Goal: Task Accomplishment & Management: Manage account settings

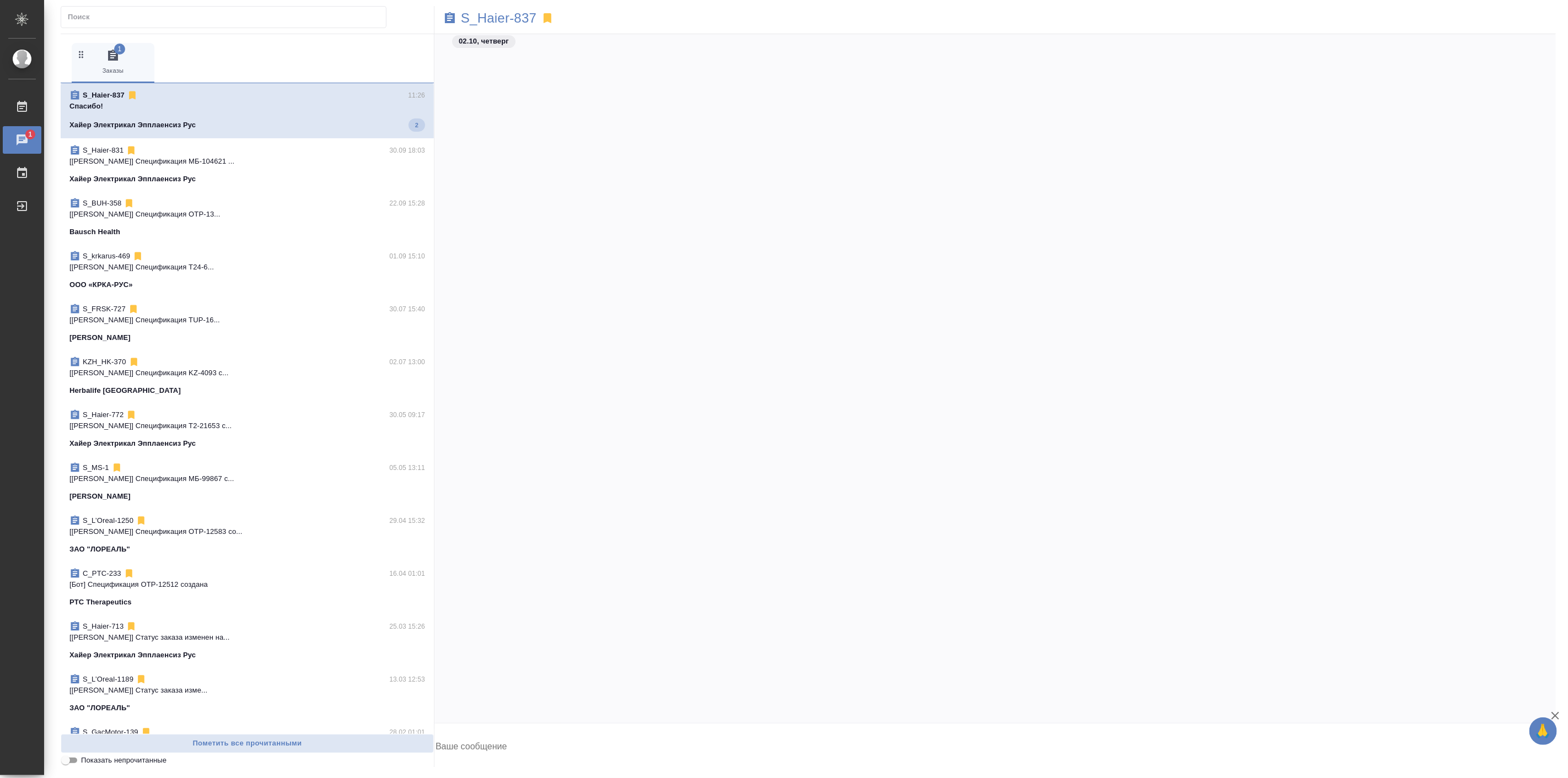
scroll to position [61144, 0]
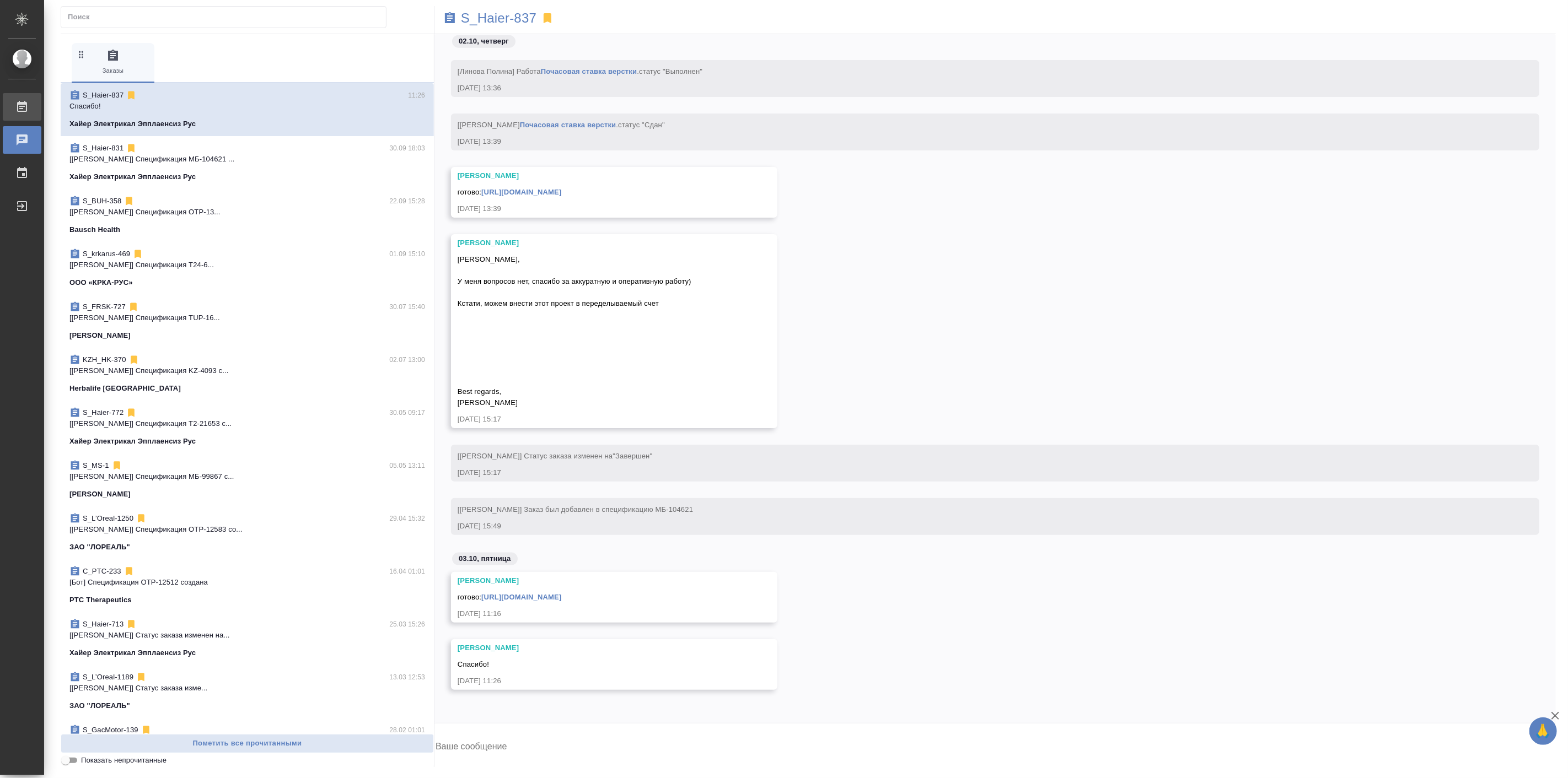
click at [22, 105] on div "Работы" at bounding box center [8, 106] width 27 height 16
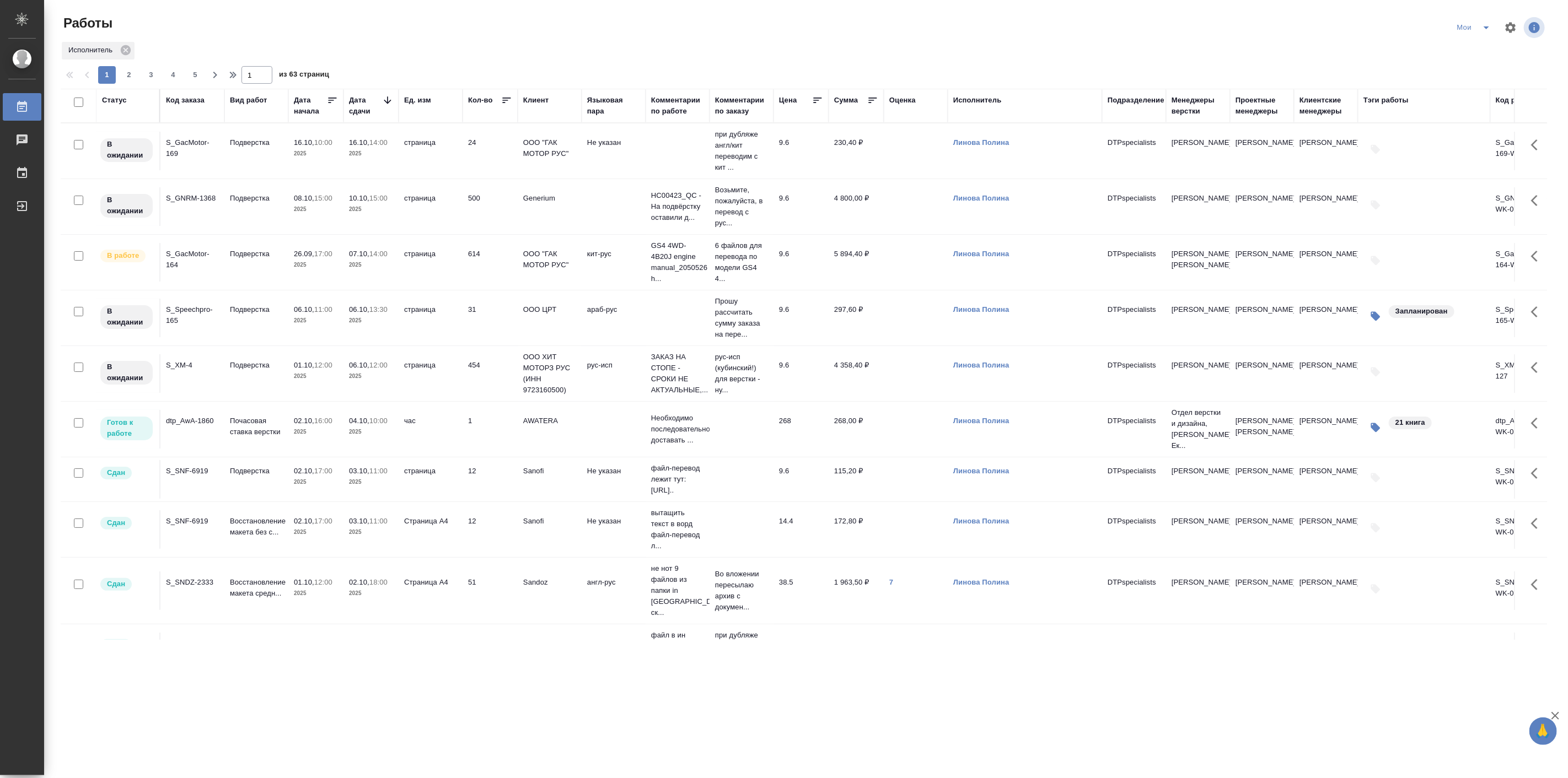
click at [321, 586] on p "12:00" at bounding box center [323, 582] width 18 height 8
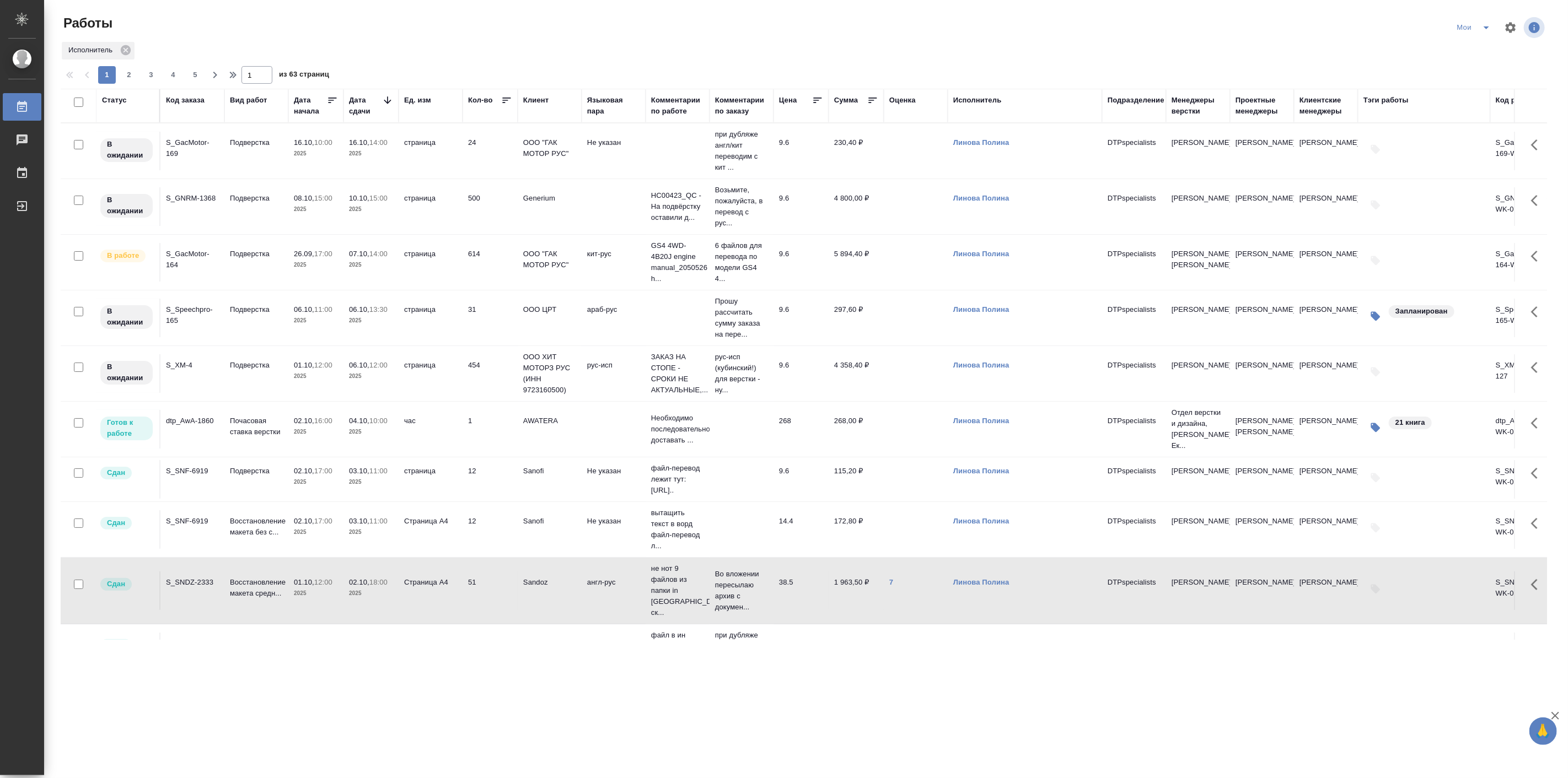
click at [321, 586] on p "12:00" at bounding box center [323, 582] width 18 height 8
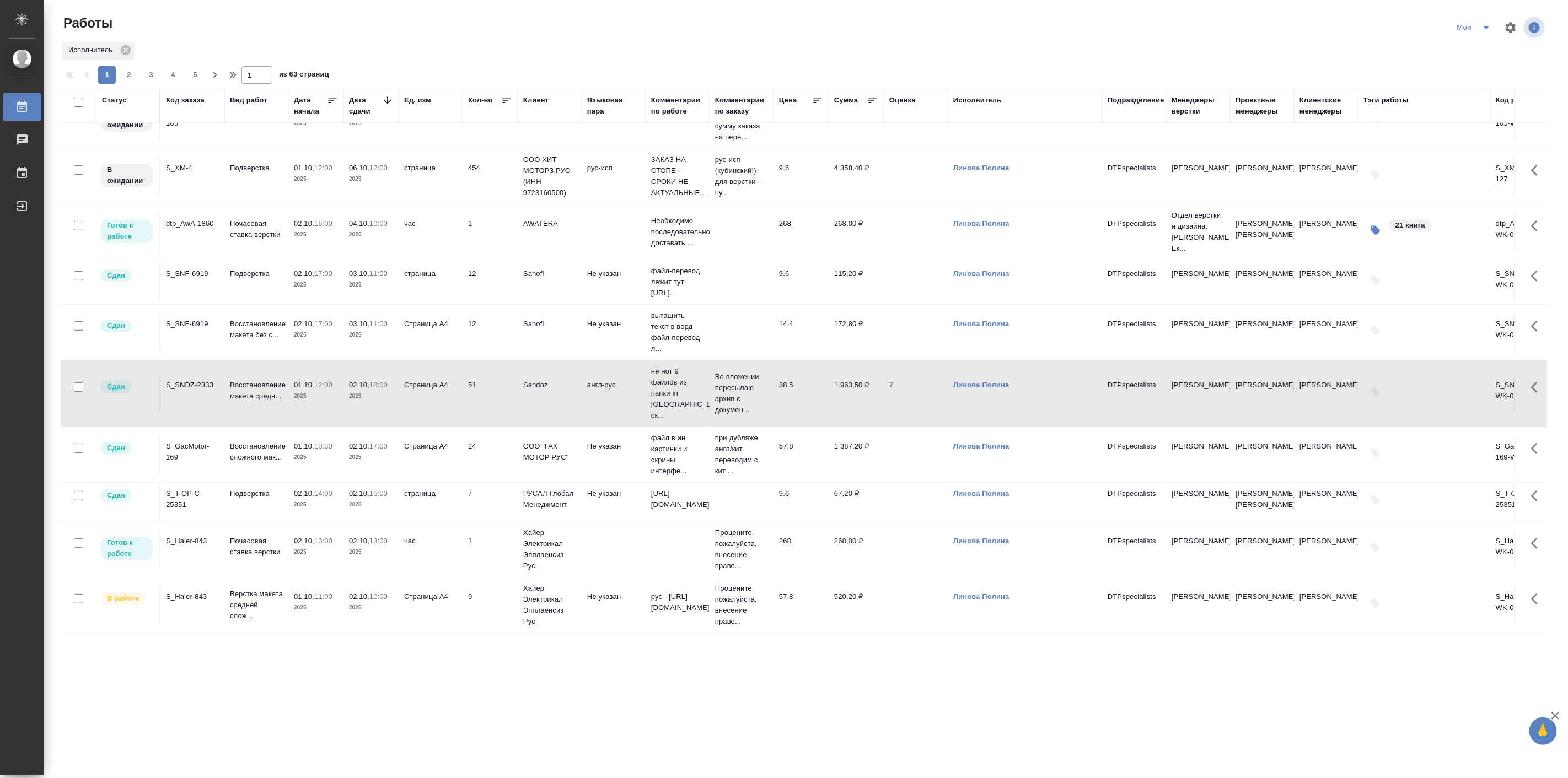
scroll to position [204, 0]
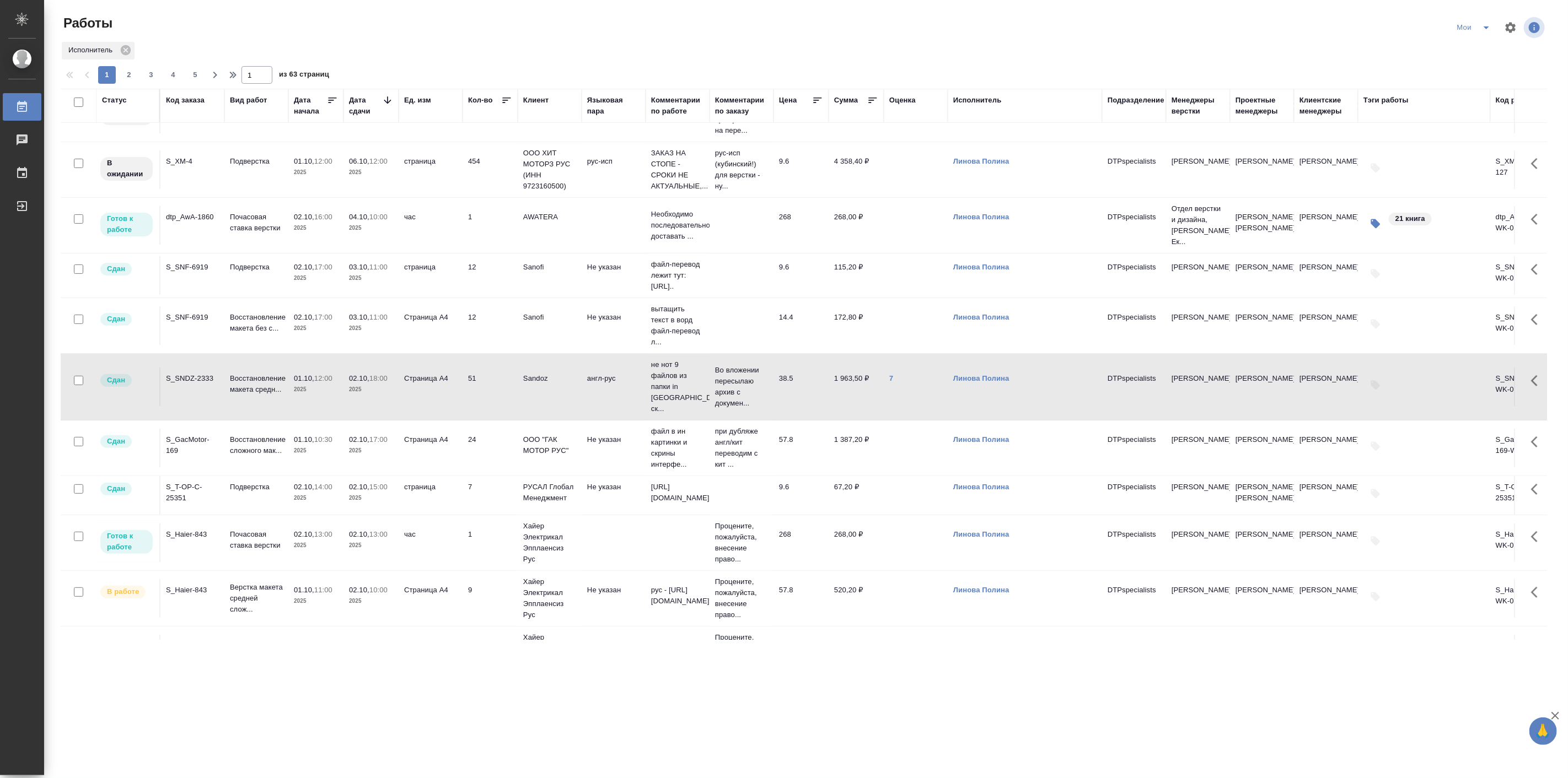
click at [307, 540] on span "02.10, 13:00" at bounding box center [316, 534] width 44 height 11
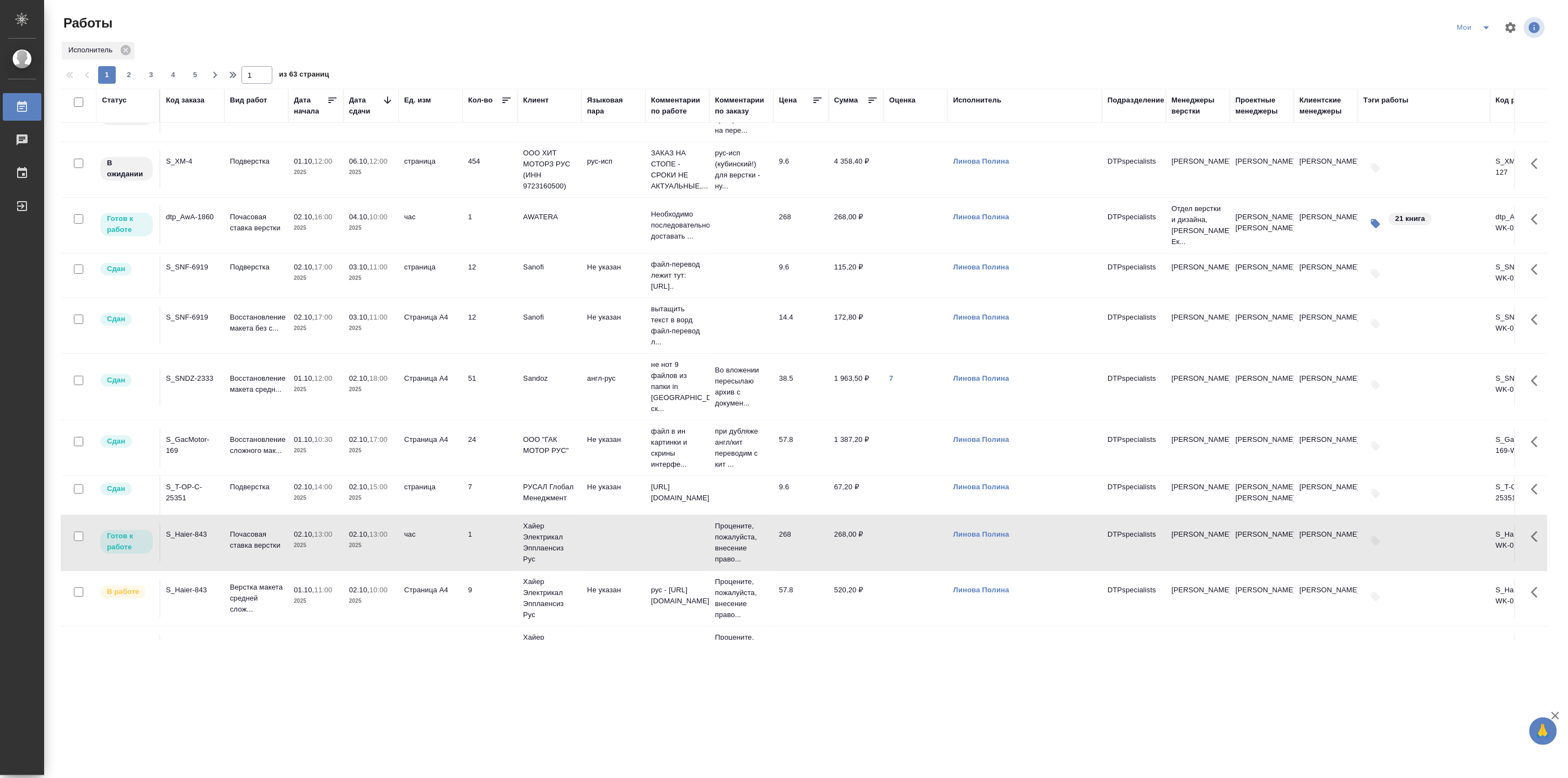
click at [307, 540] on span "02.10, 13:00" at bounding box center [316, 534] width 44 height 11
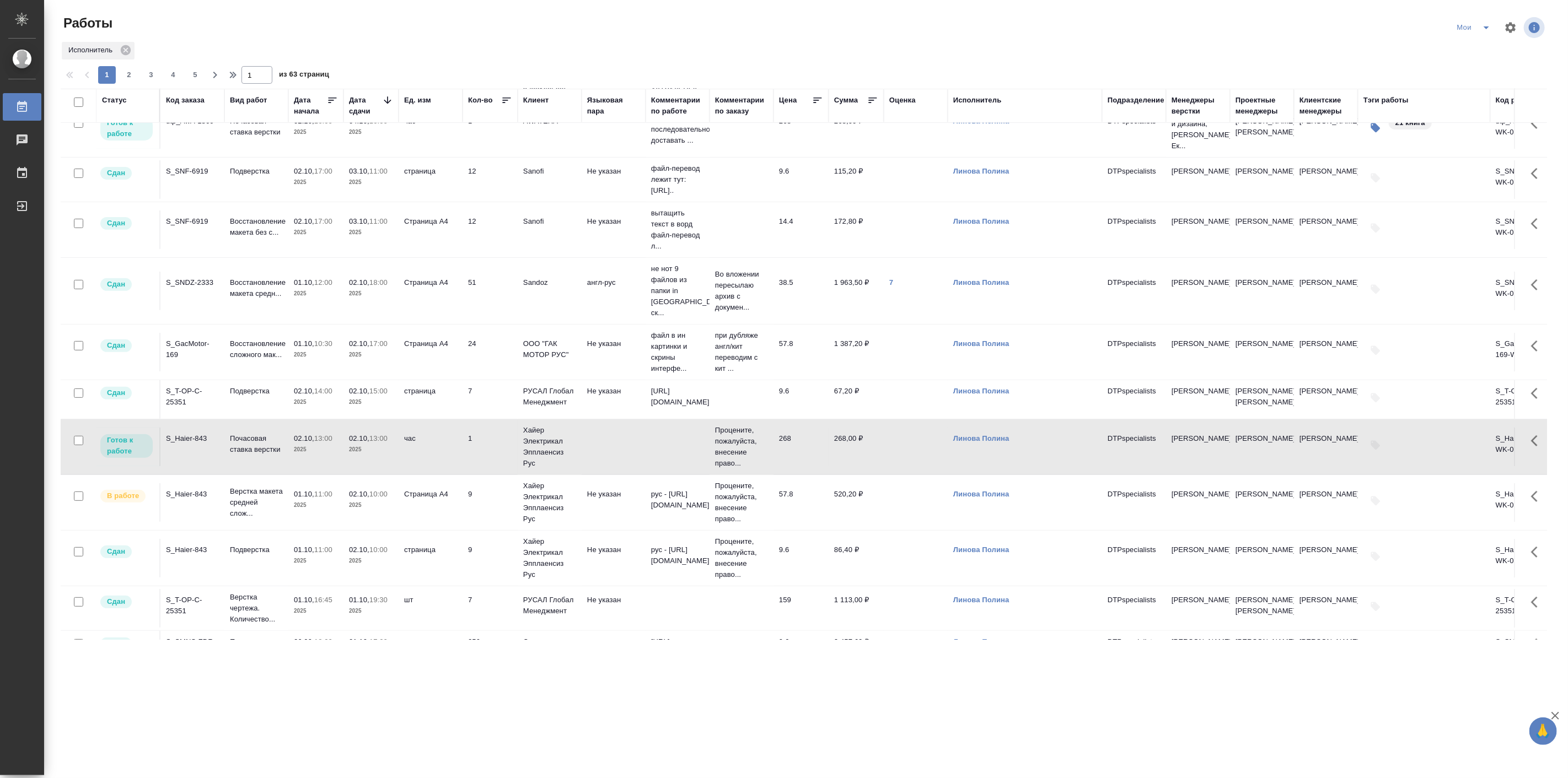
scroll to position [306, 0]
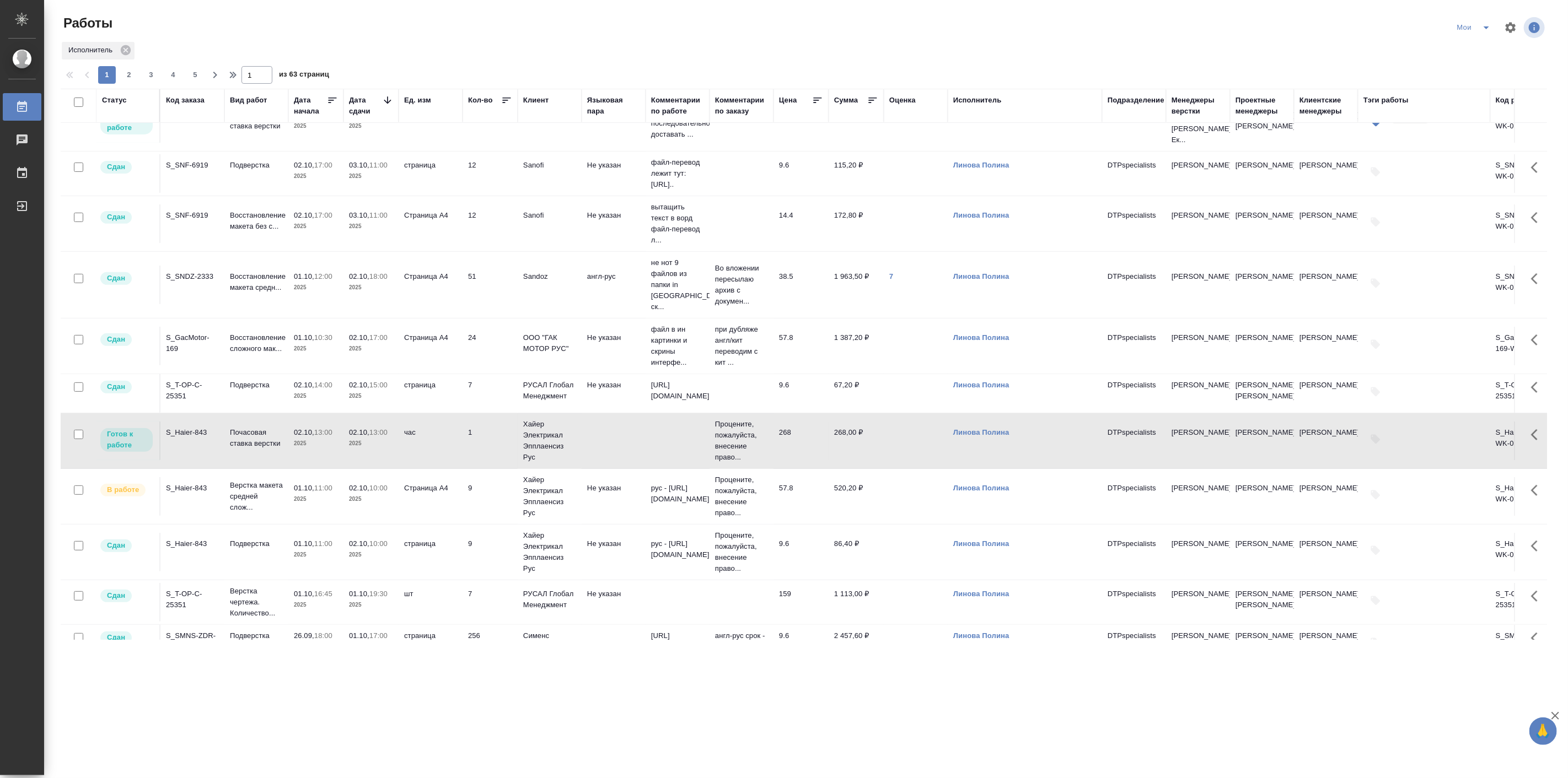
click at [330, 516] on td "01.10, 11:00 2025" at bounding box center [316, 496] width 55 height 38
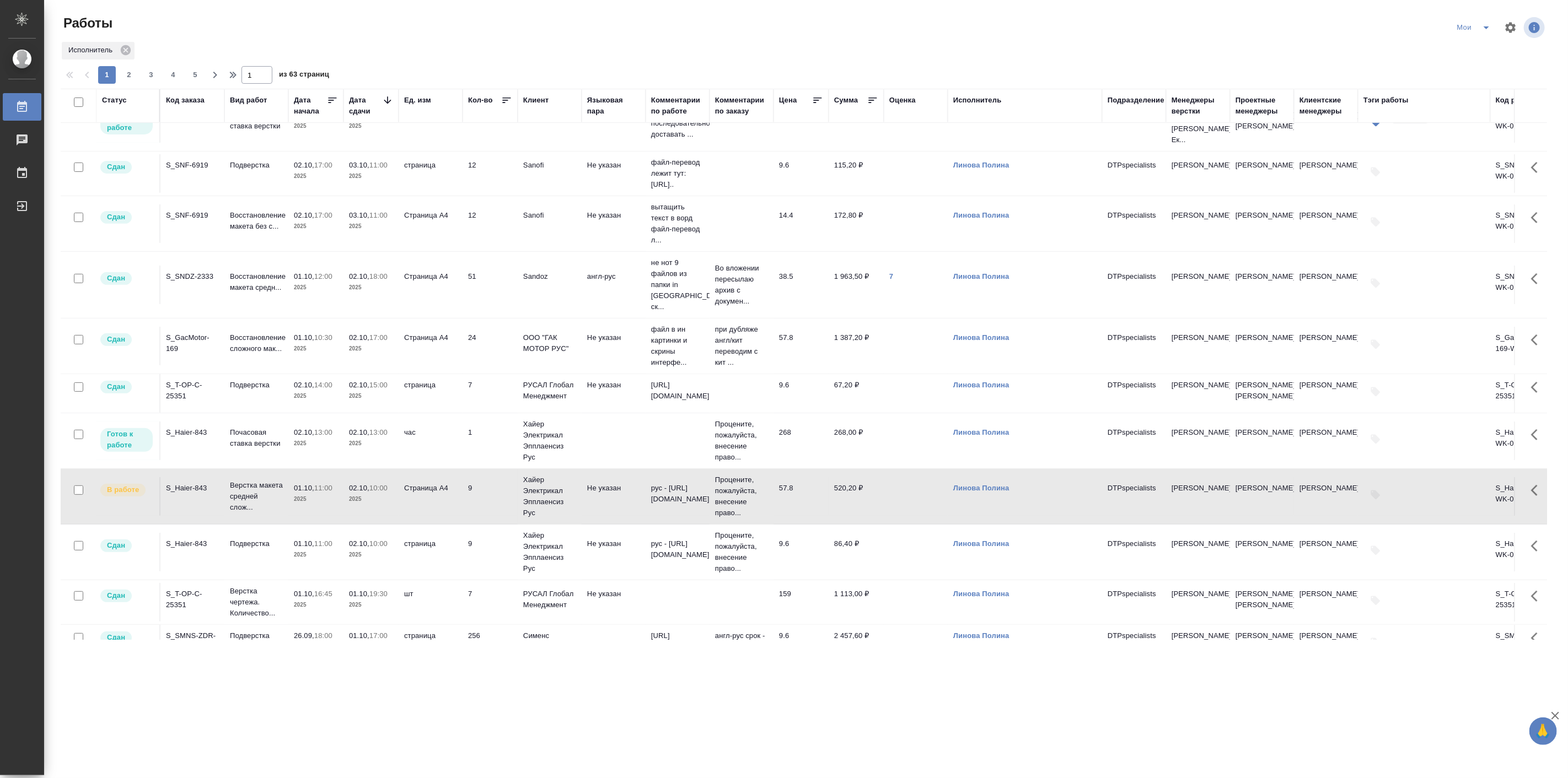
click at [330, 516] on td "01.10, 11:00 2025" at bounding box center [316, 496] width 55 height 38
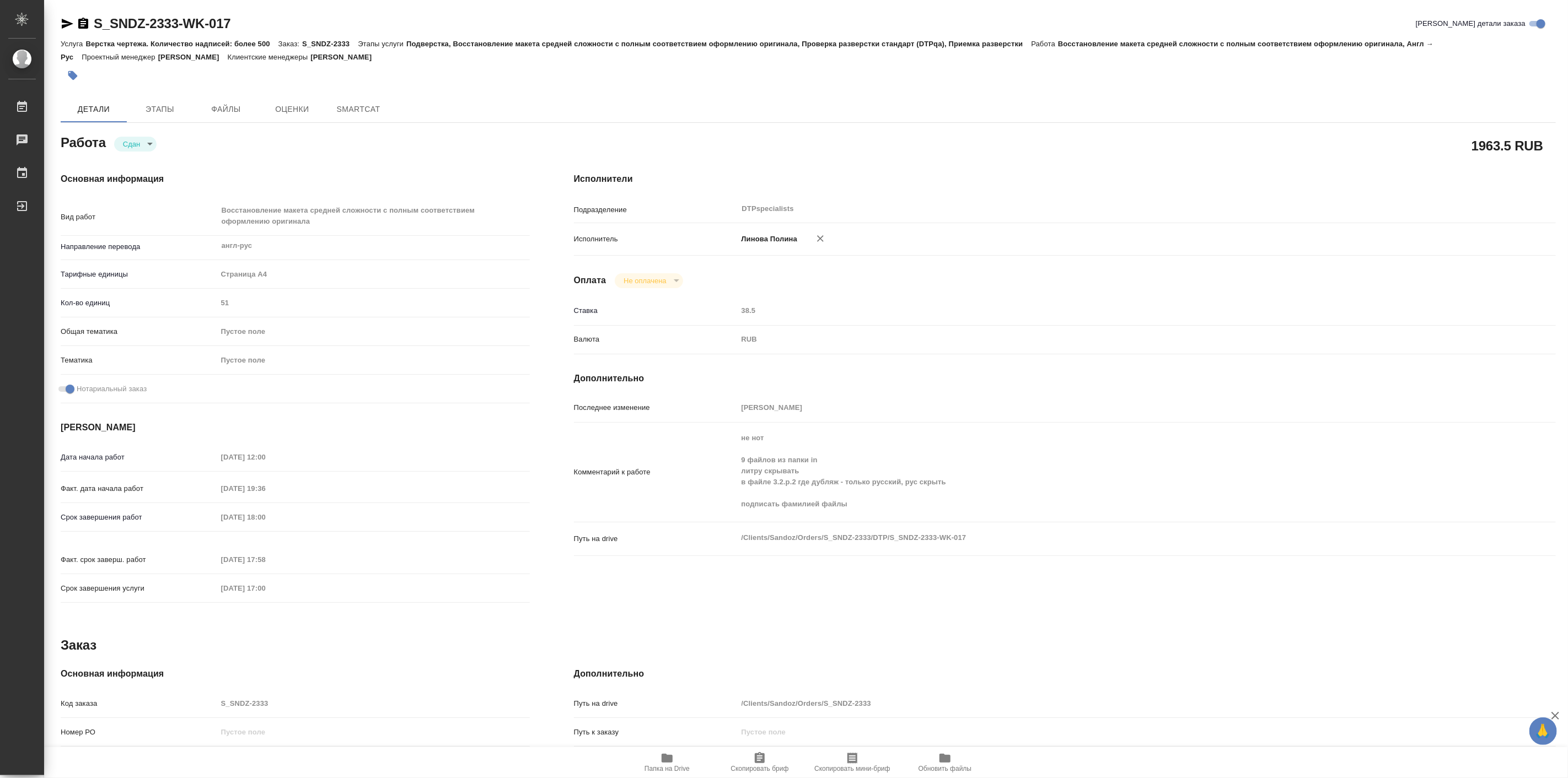
type textarea "x"
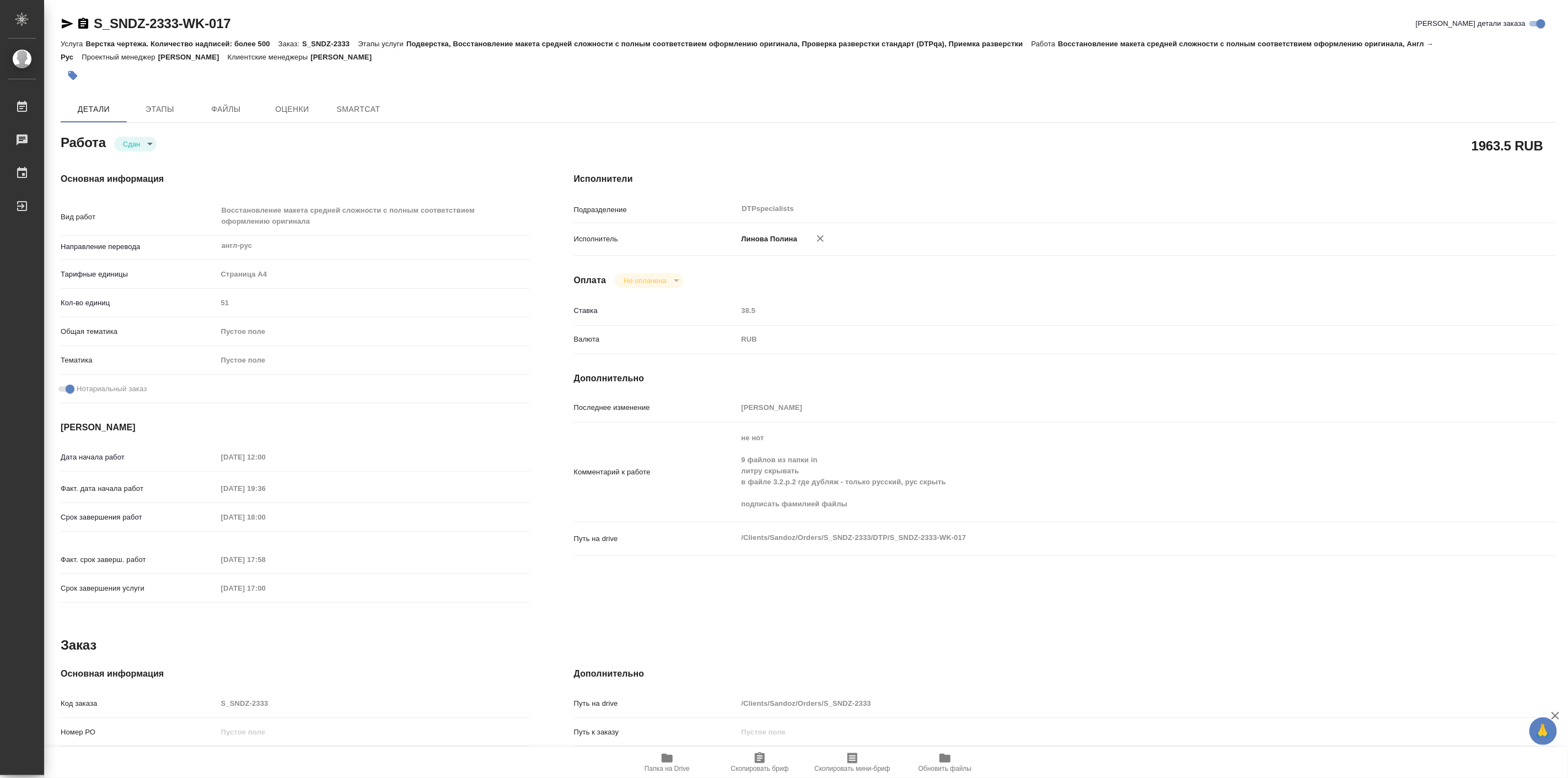
type textarea "x"
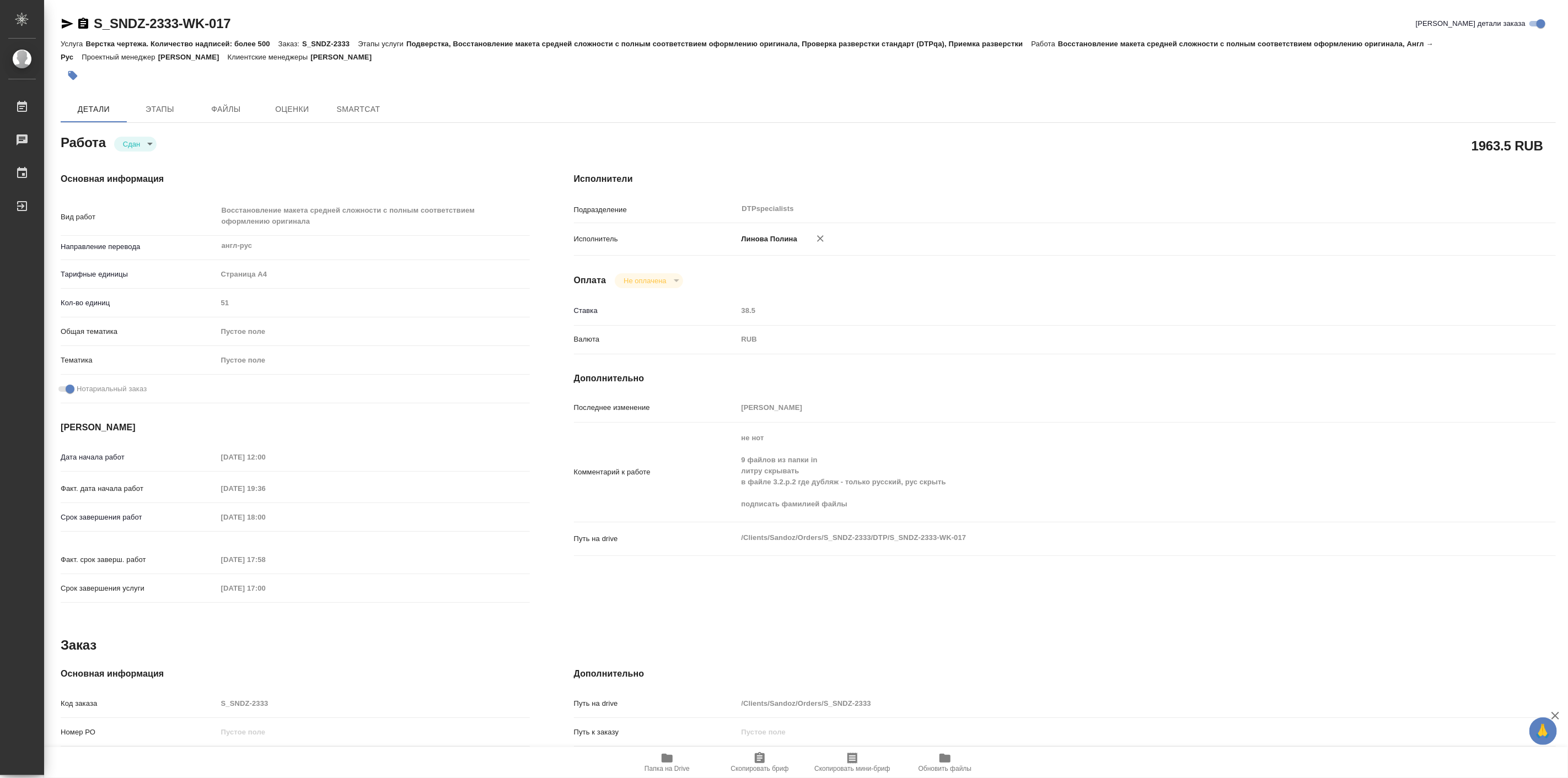
type textarea "x"
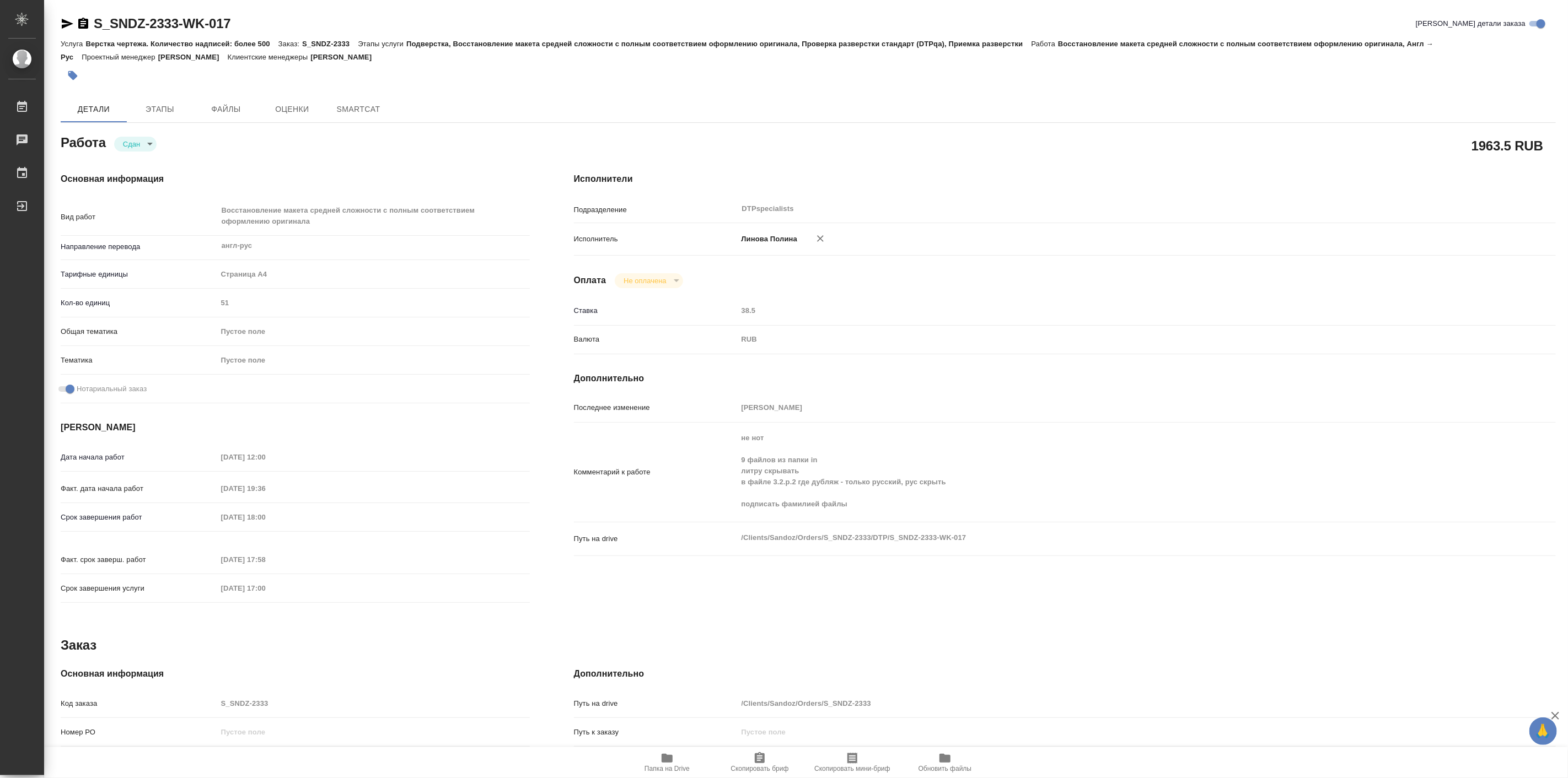
type textarea "x"
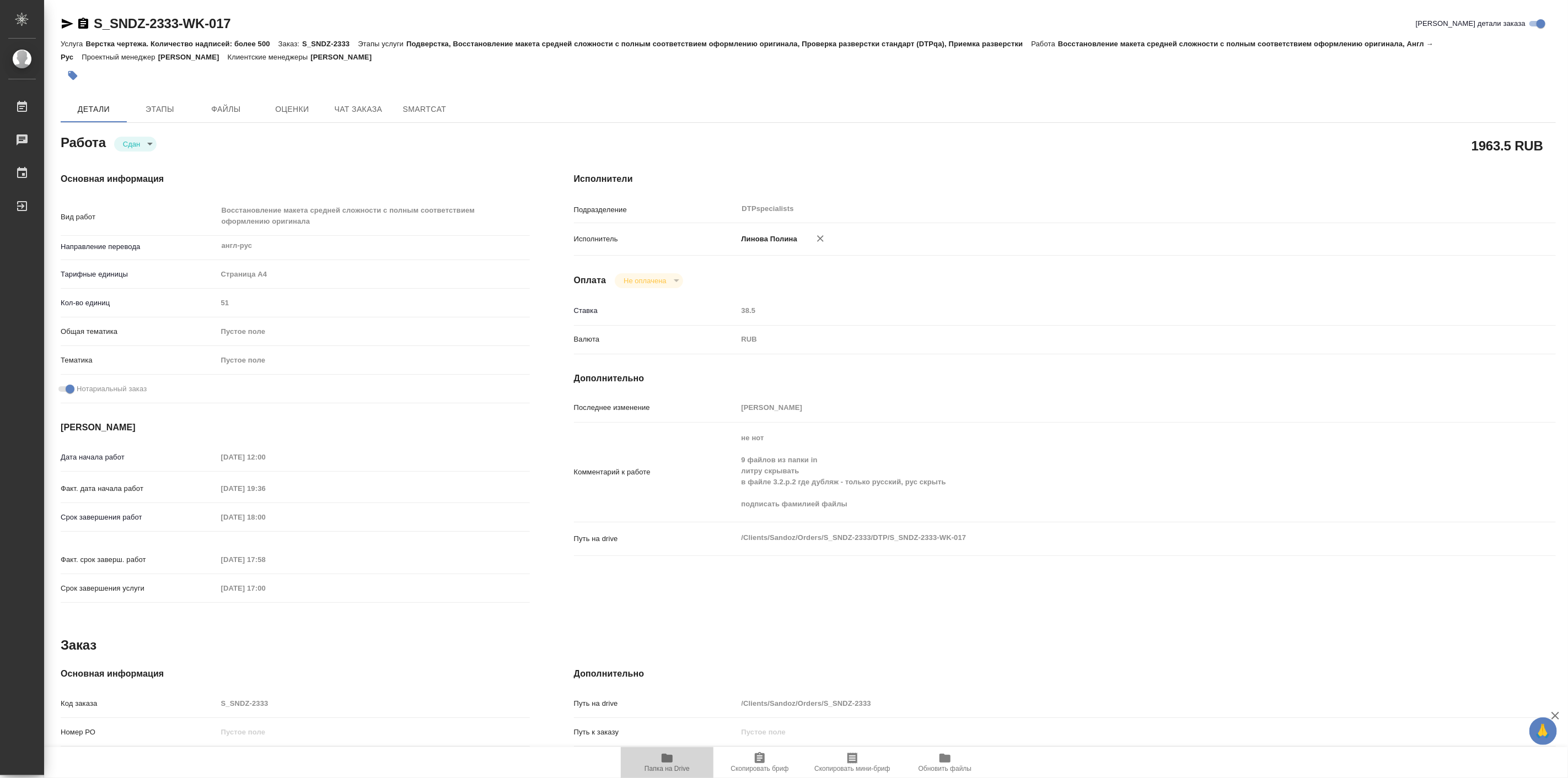
click at [661, 768] on span "Папка на Drive" at bounding box center [666, 769] width 45 height 8
type textarea "x"
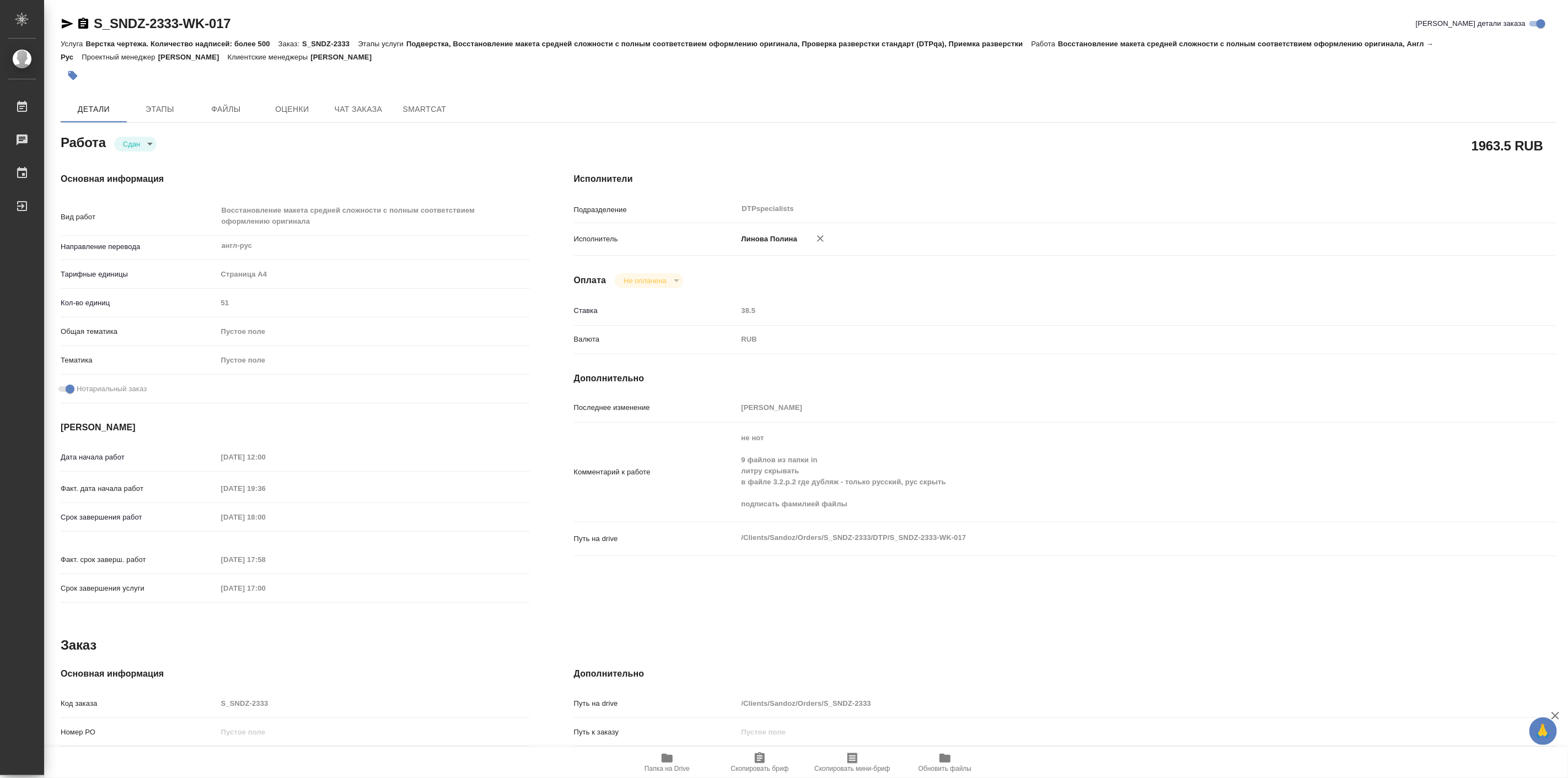
type textarea "x"
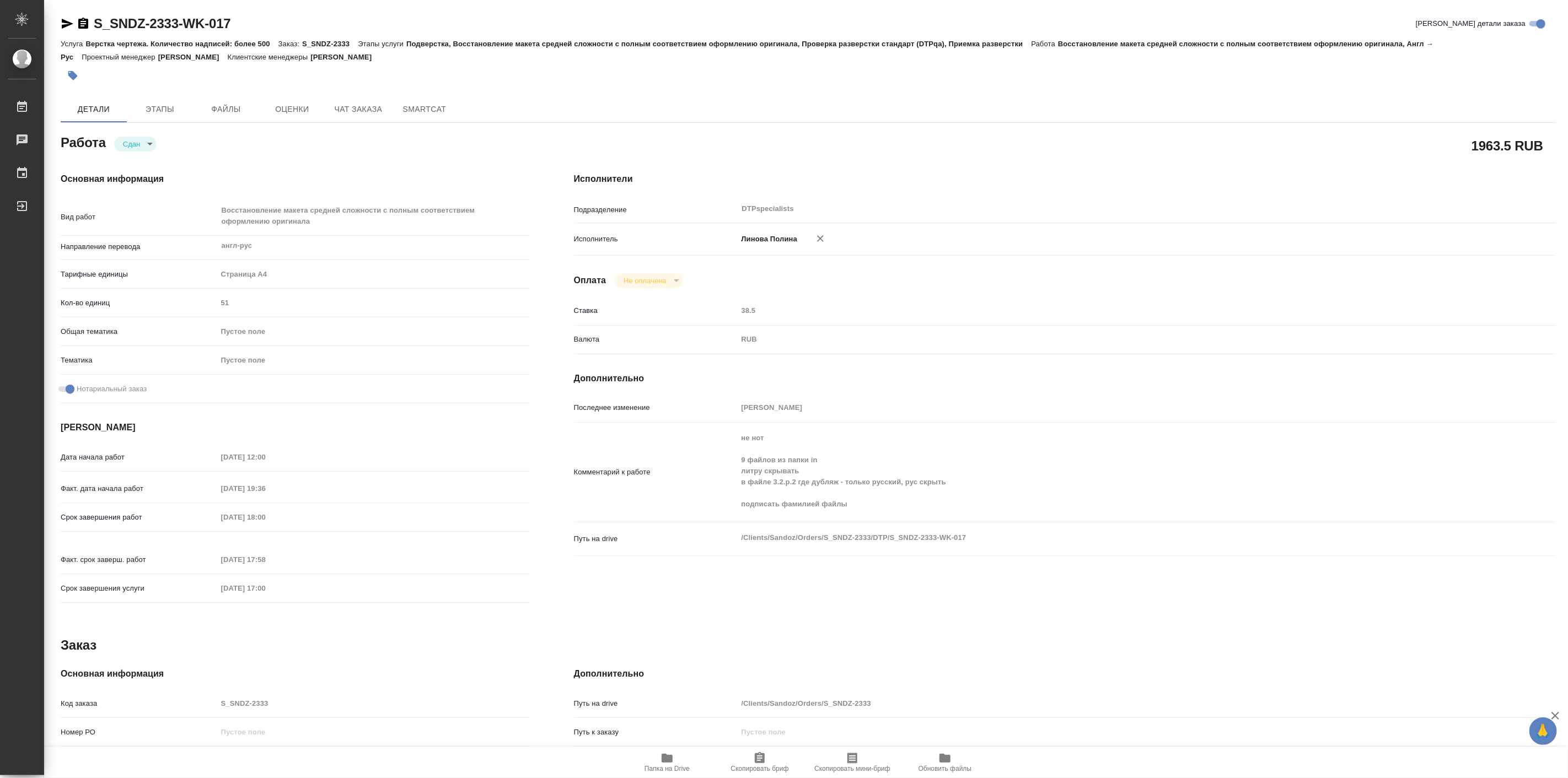
type textarea "x"
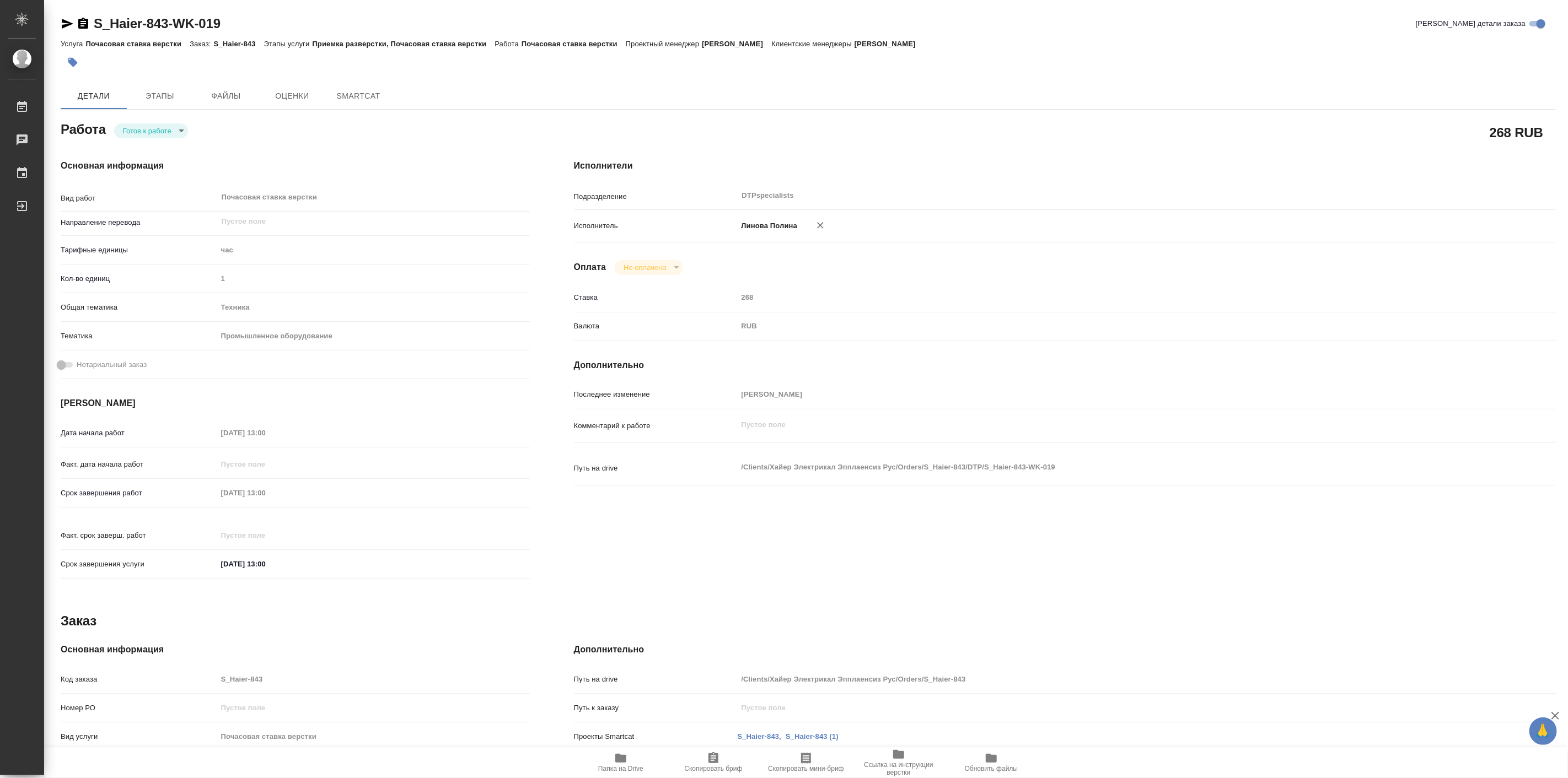
type textarea "x"
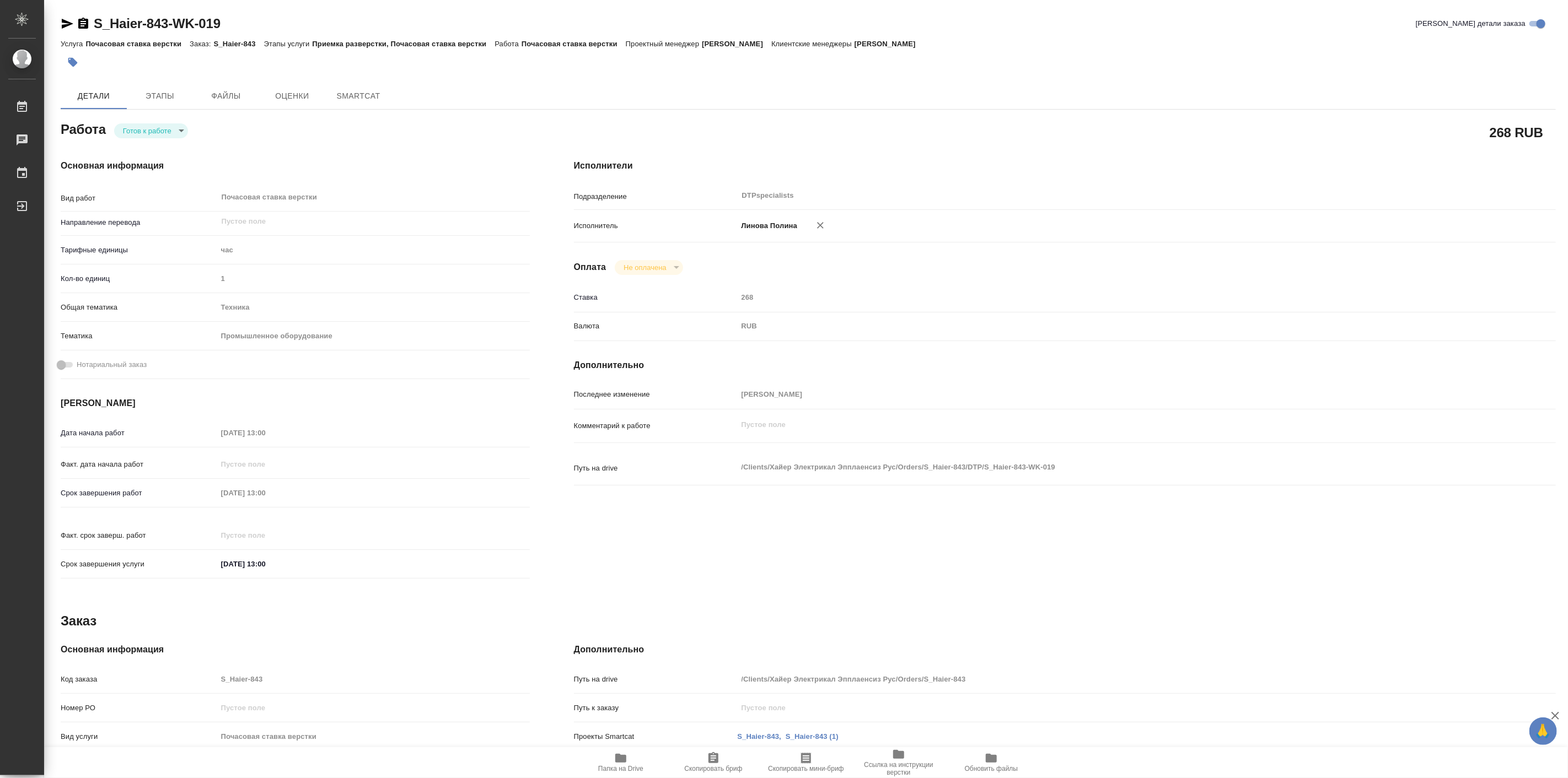
type textarea "x"
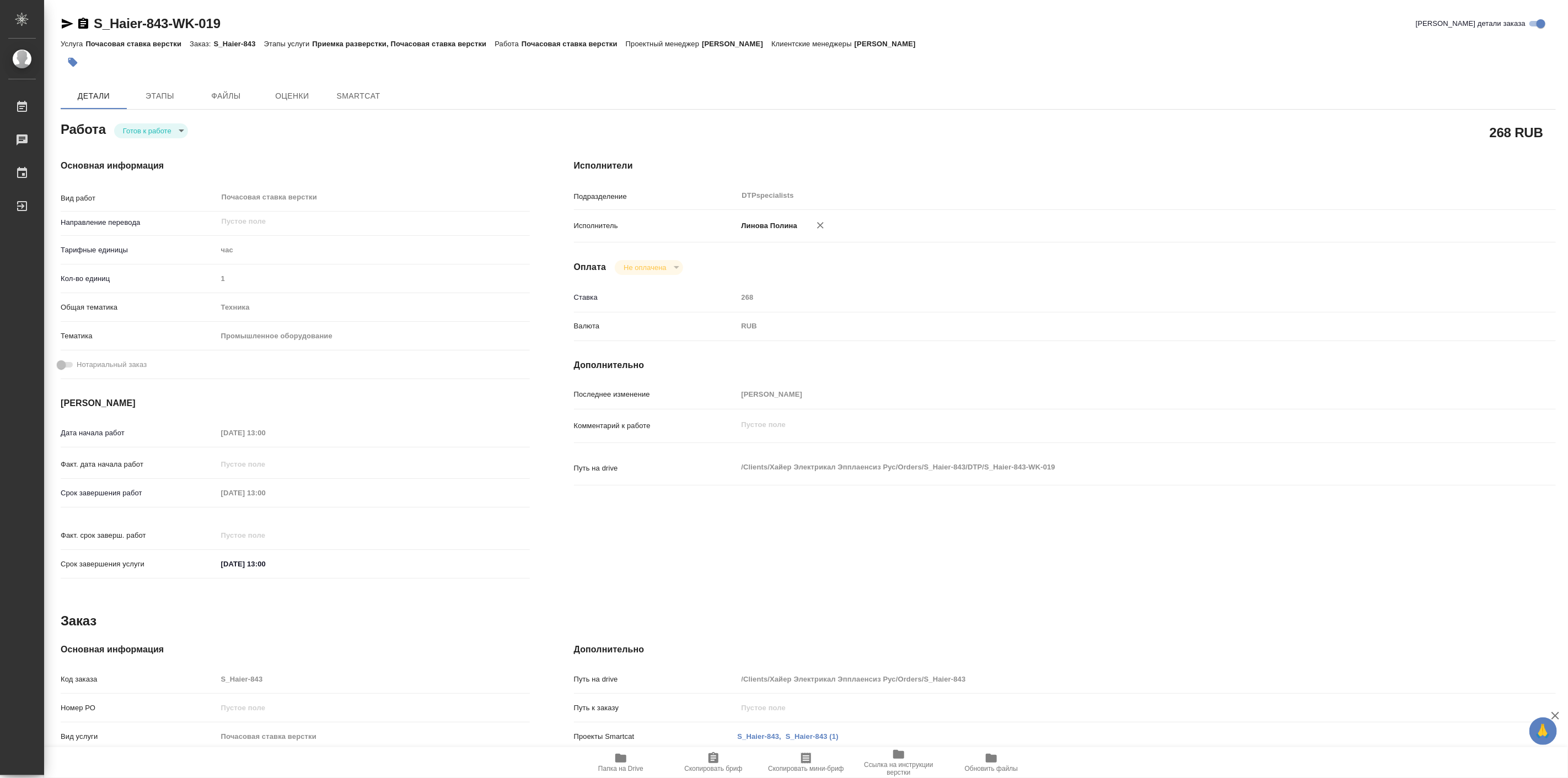
type textarea "x"
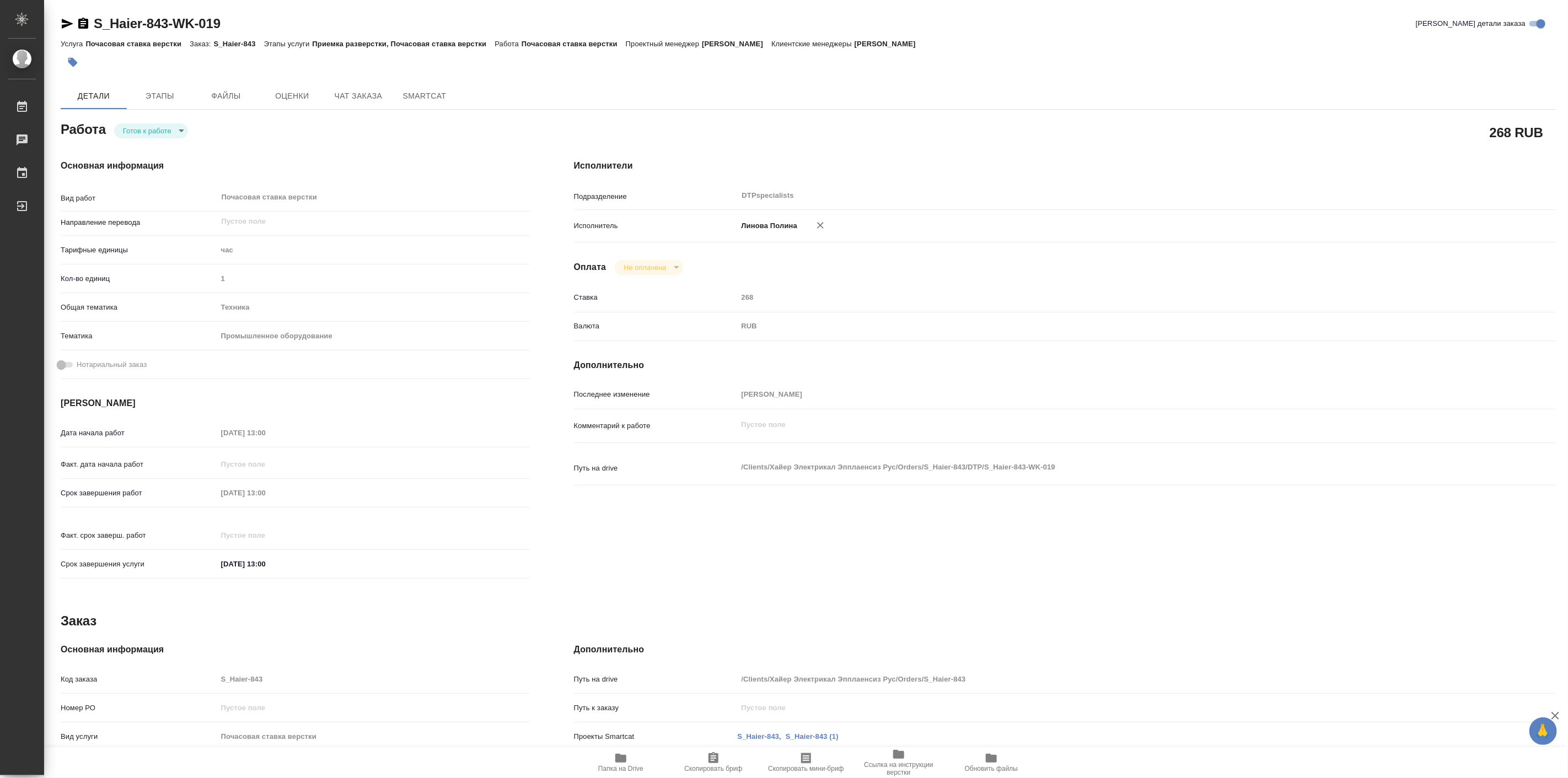
type textarea "x"
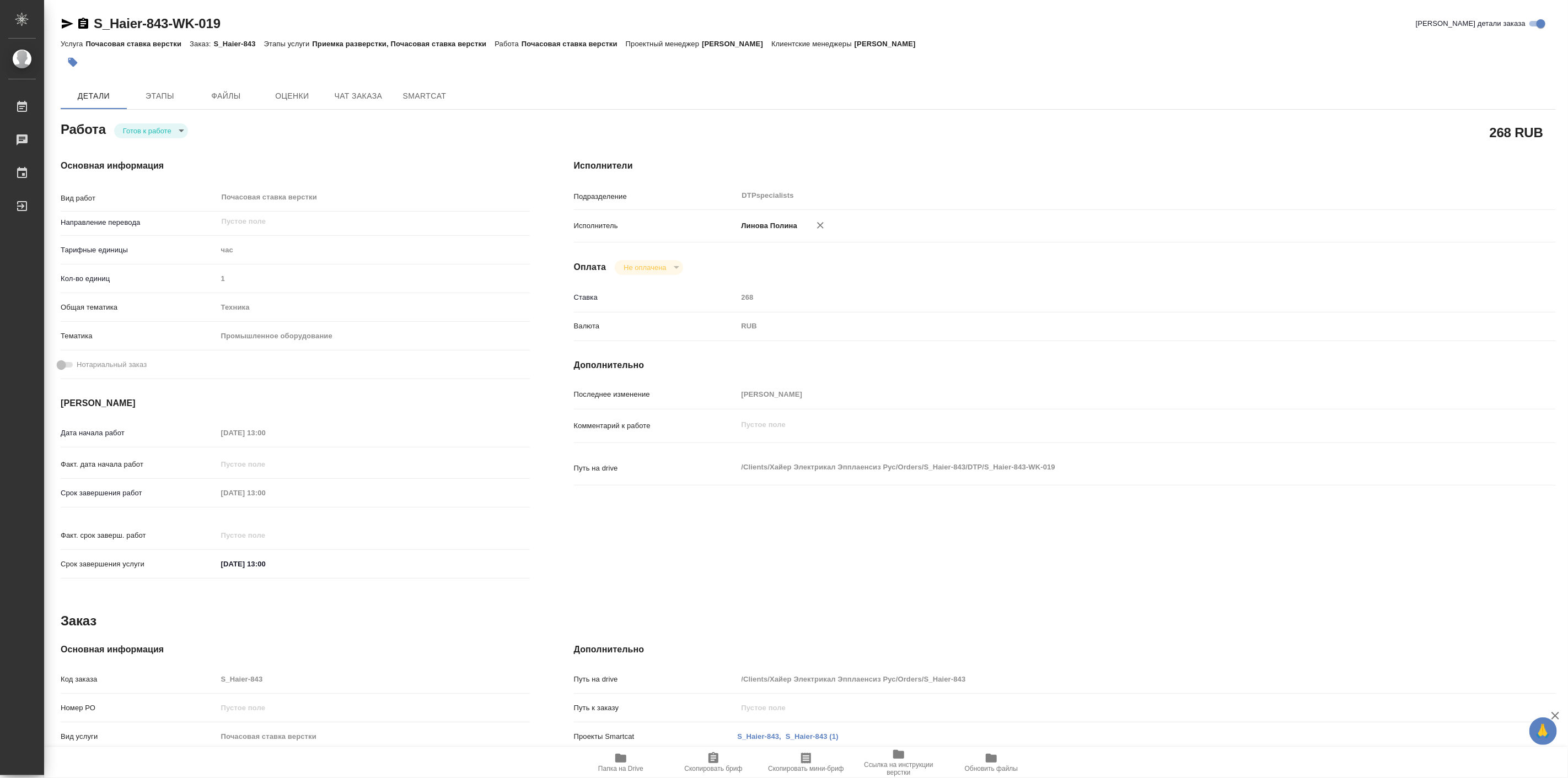
type textarea "x"
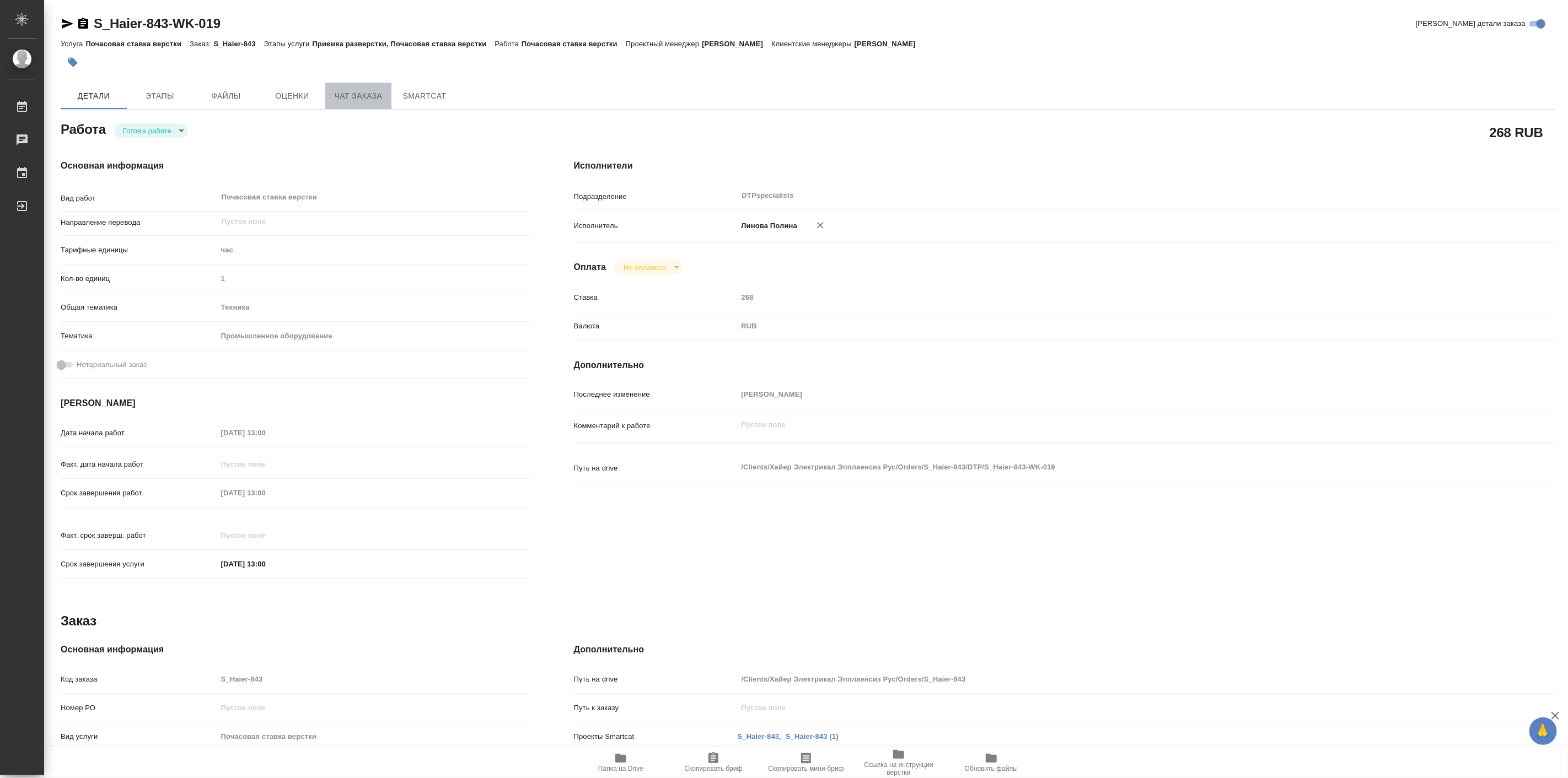
click at [363, 102] on span "Чат заказа" at bounding box center [358, 96] width 53 height 14
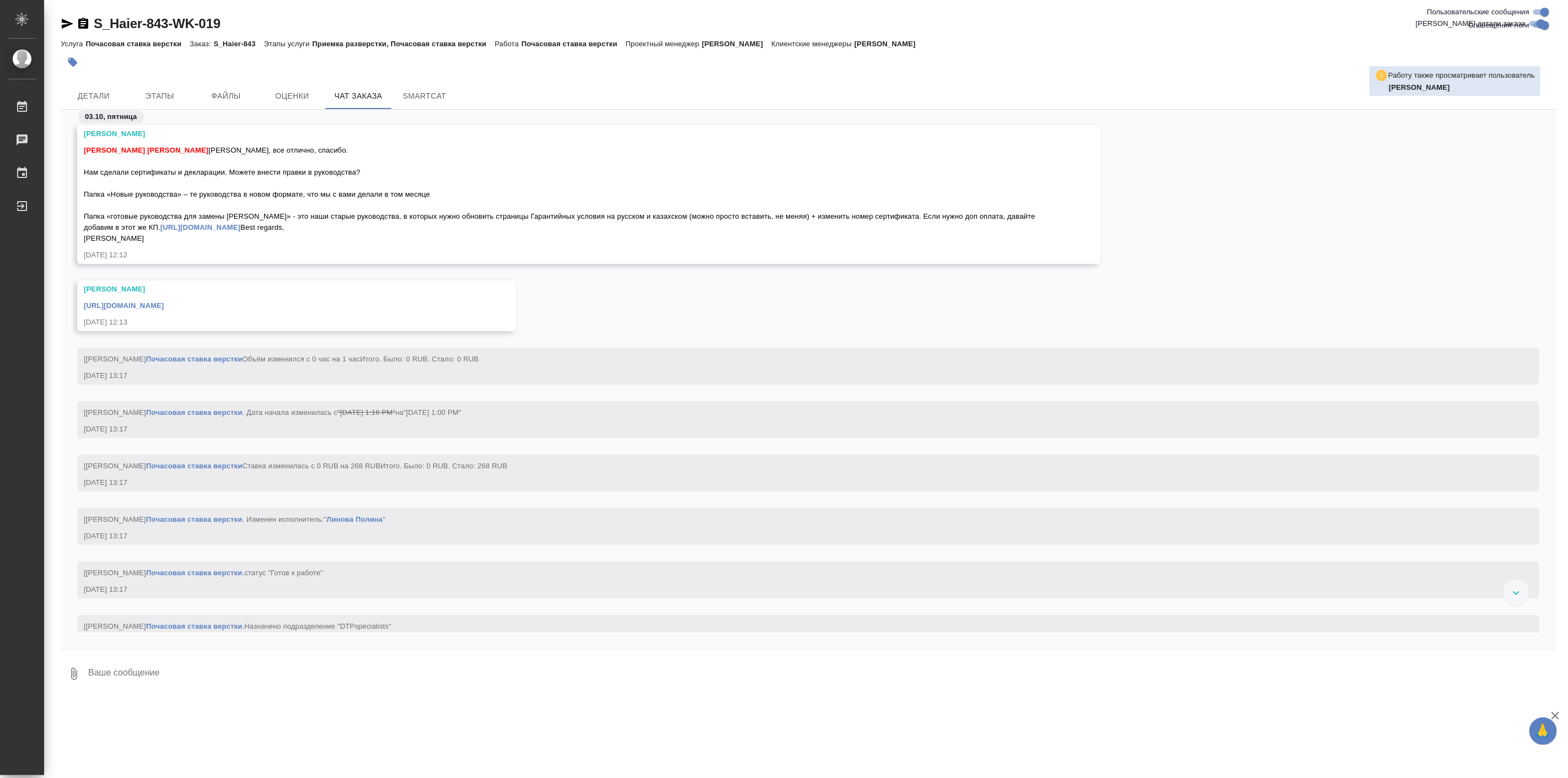
scroll to position [19309, 0]
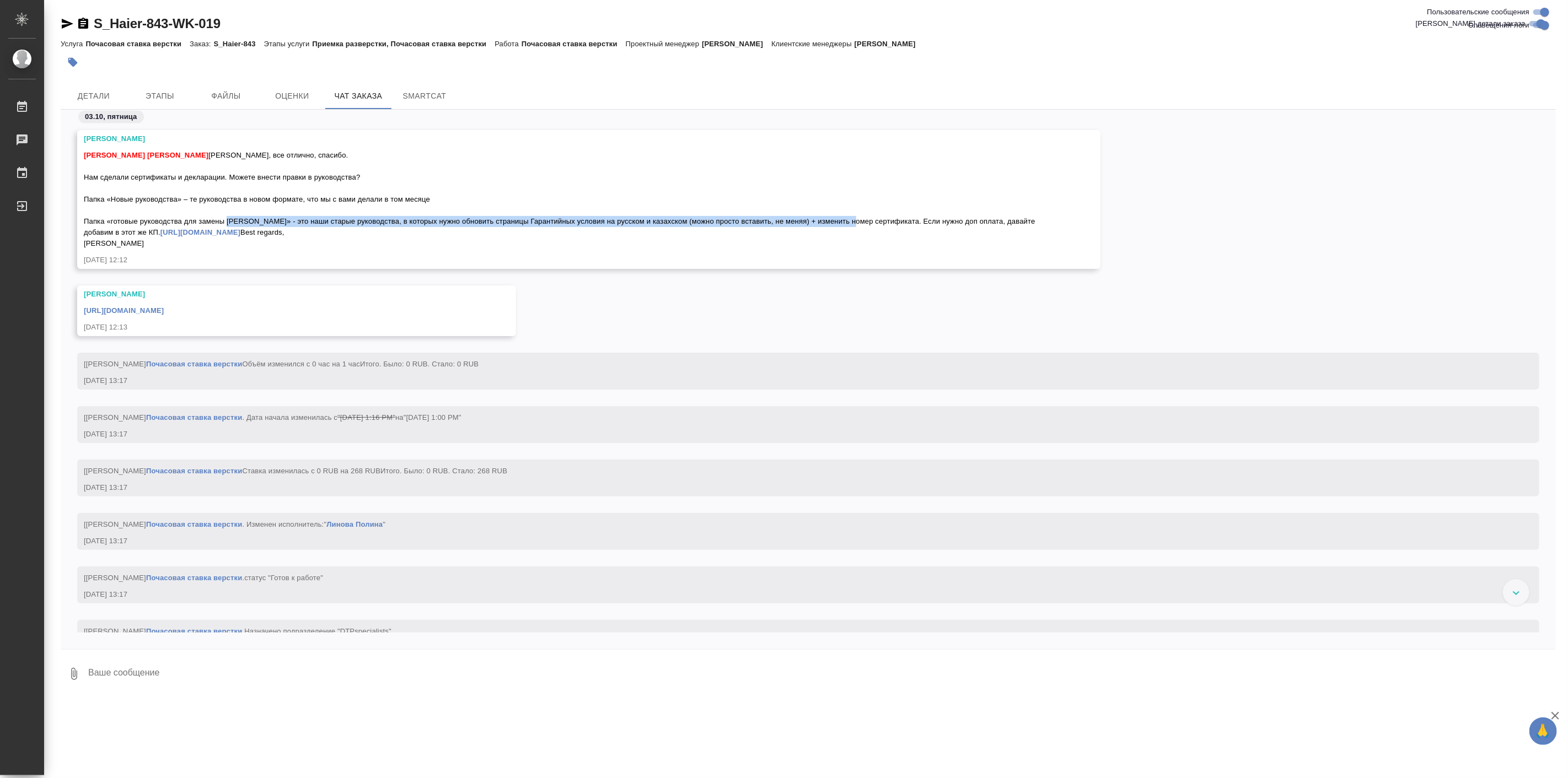
drag, startPoint x: 261, startPoint y: 220, endPoint x: 925, endPoint y: 217, distance: 664.0
click at [925, 217] on span "Арсеньева Вера Белякова Юлия Ольга, все отлично, спасибо. Нам сделали сертифика…" at bounding box center [560, 199] width 953 height 96
copy span "это наши старые руководства, в которых нужно обновить страницы Гарантийных усло…"
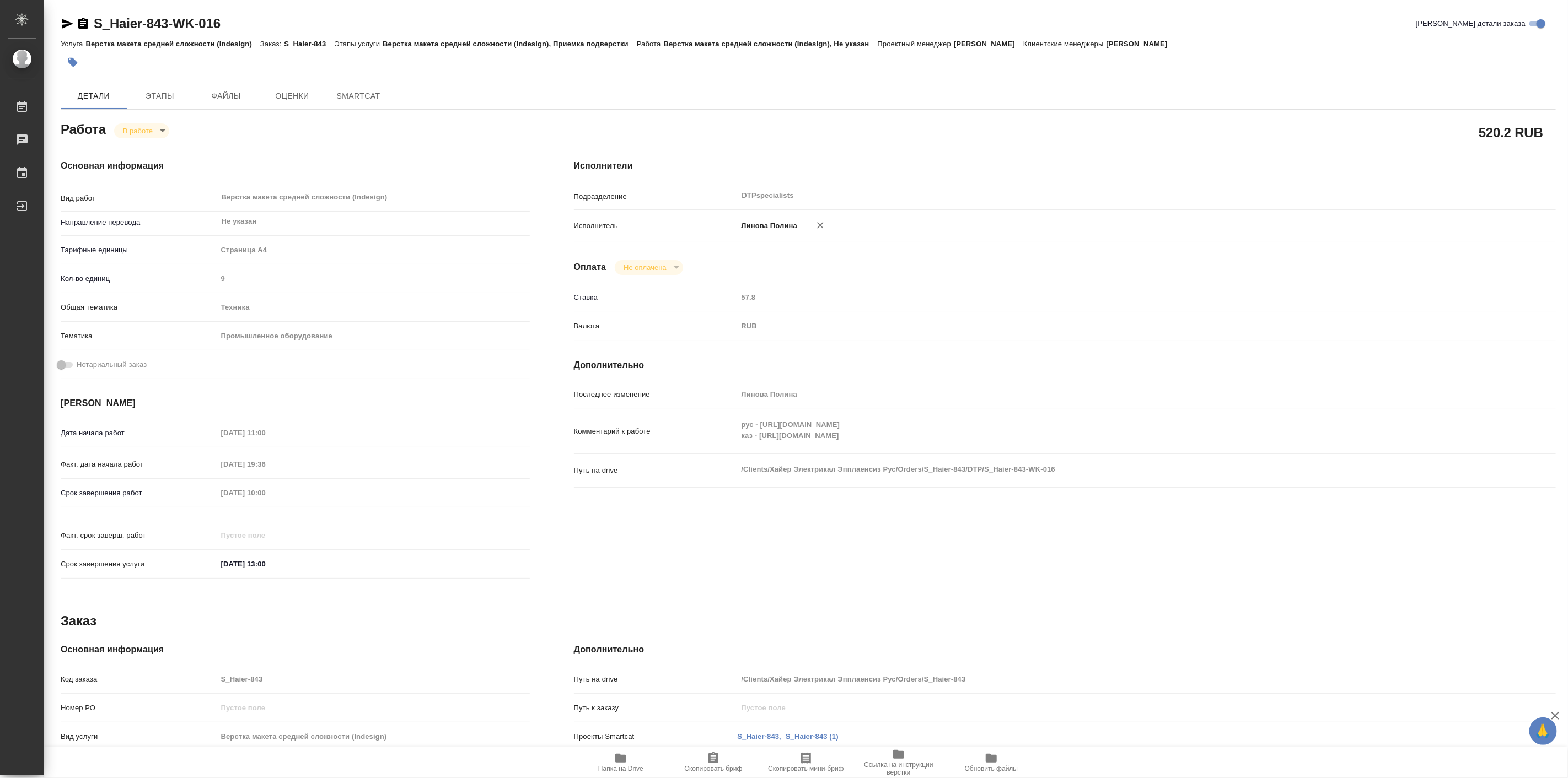
type textarea "x"
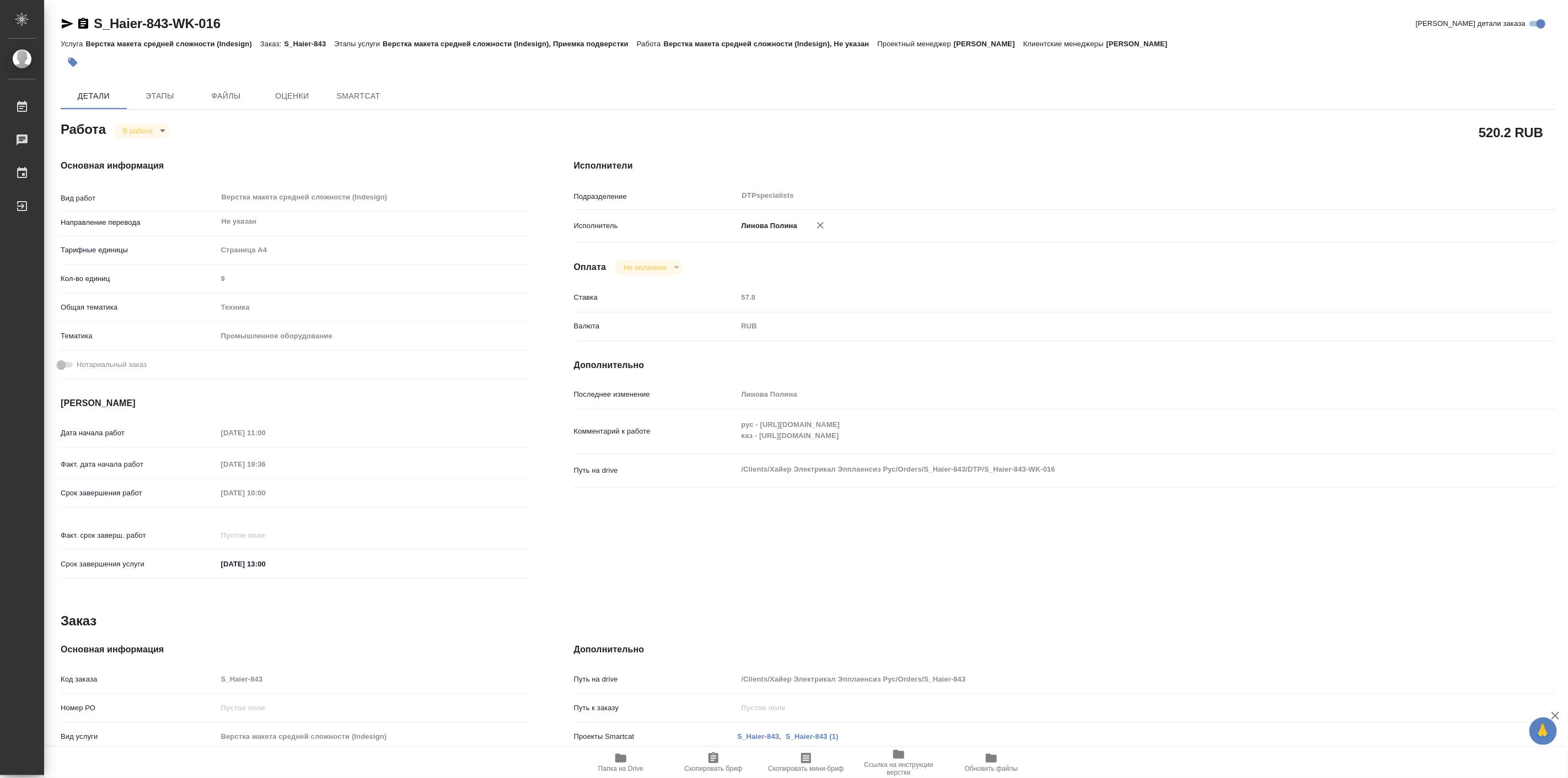
type textarea "x"
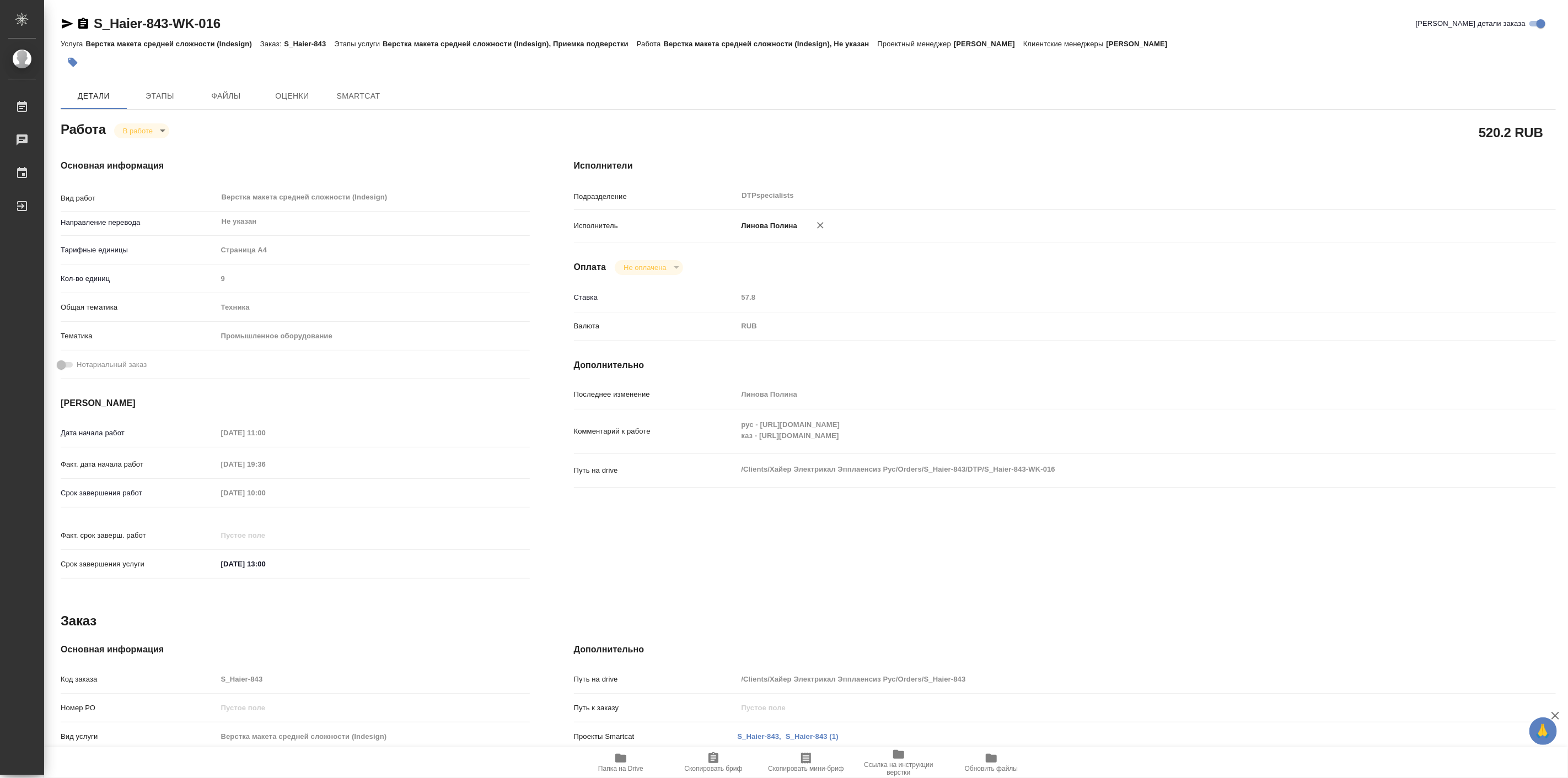
type textarea "x"
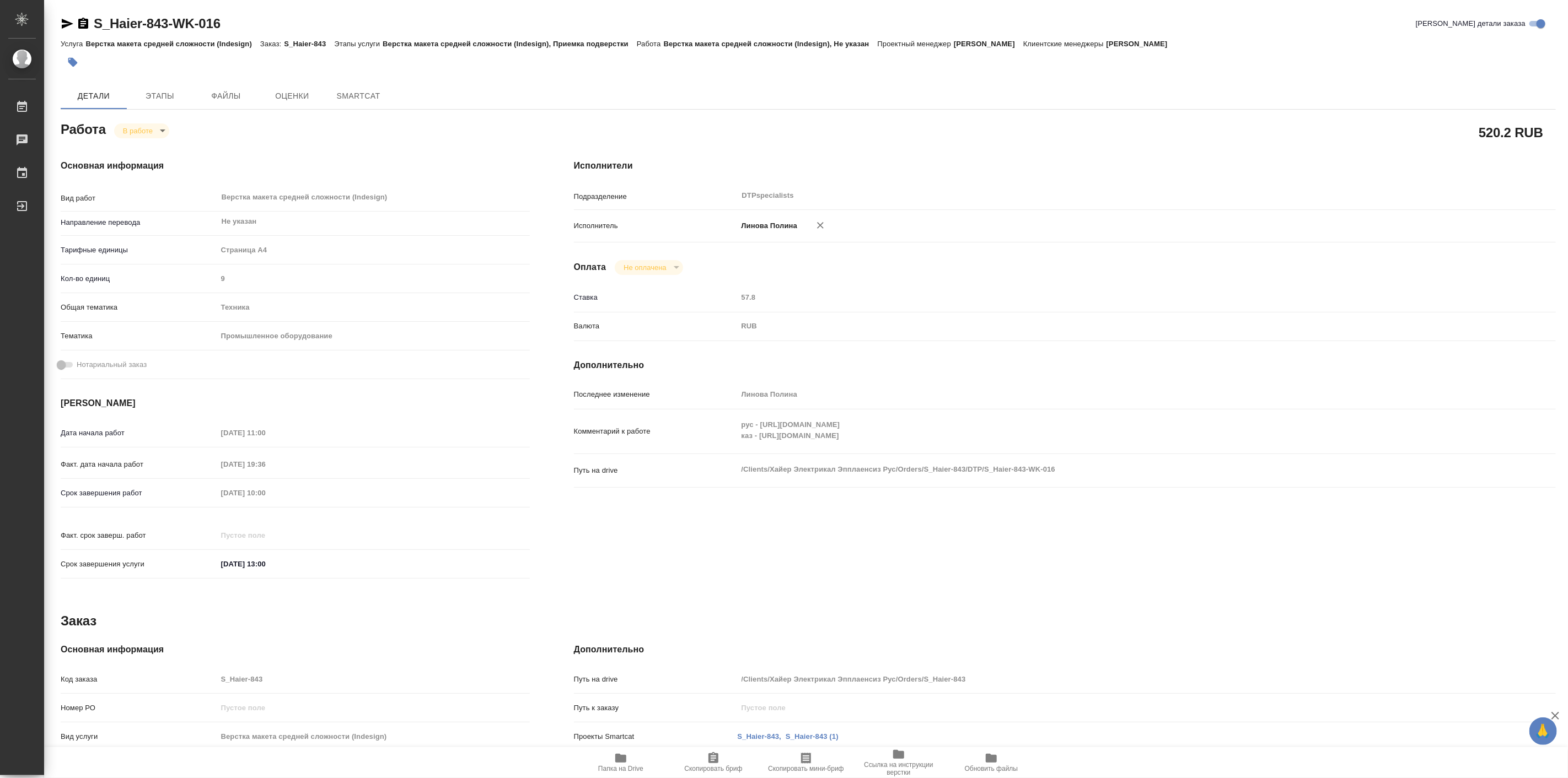
type textarea "x"
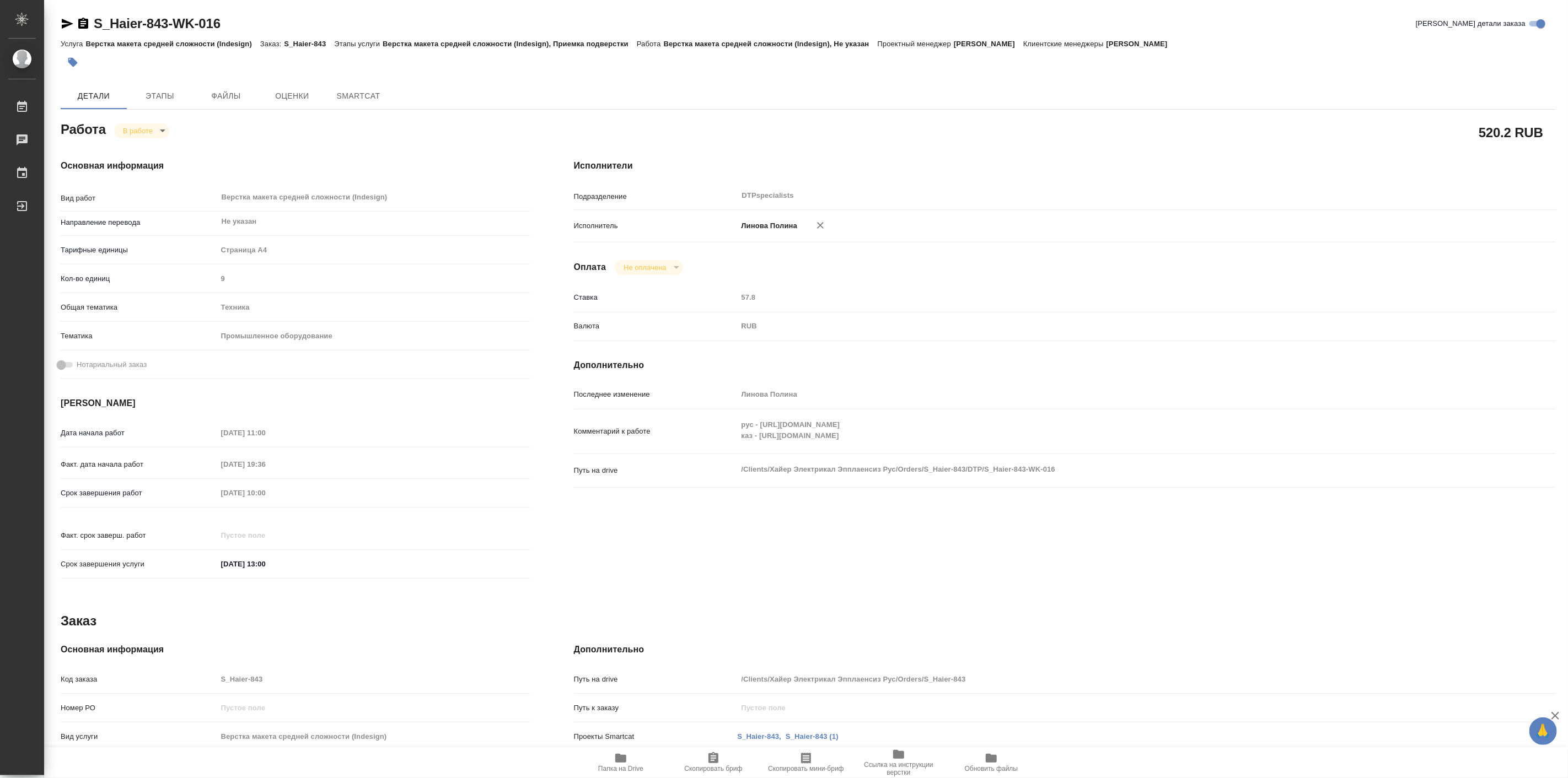
type textarea "x"
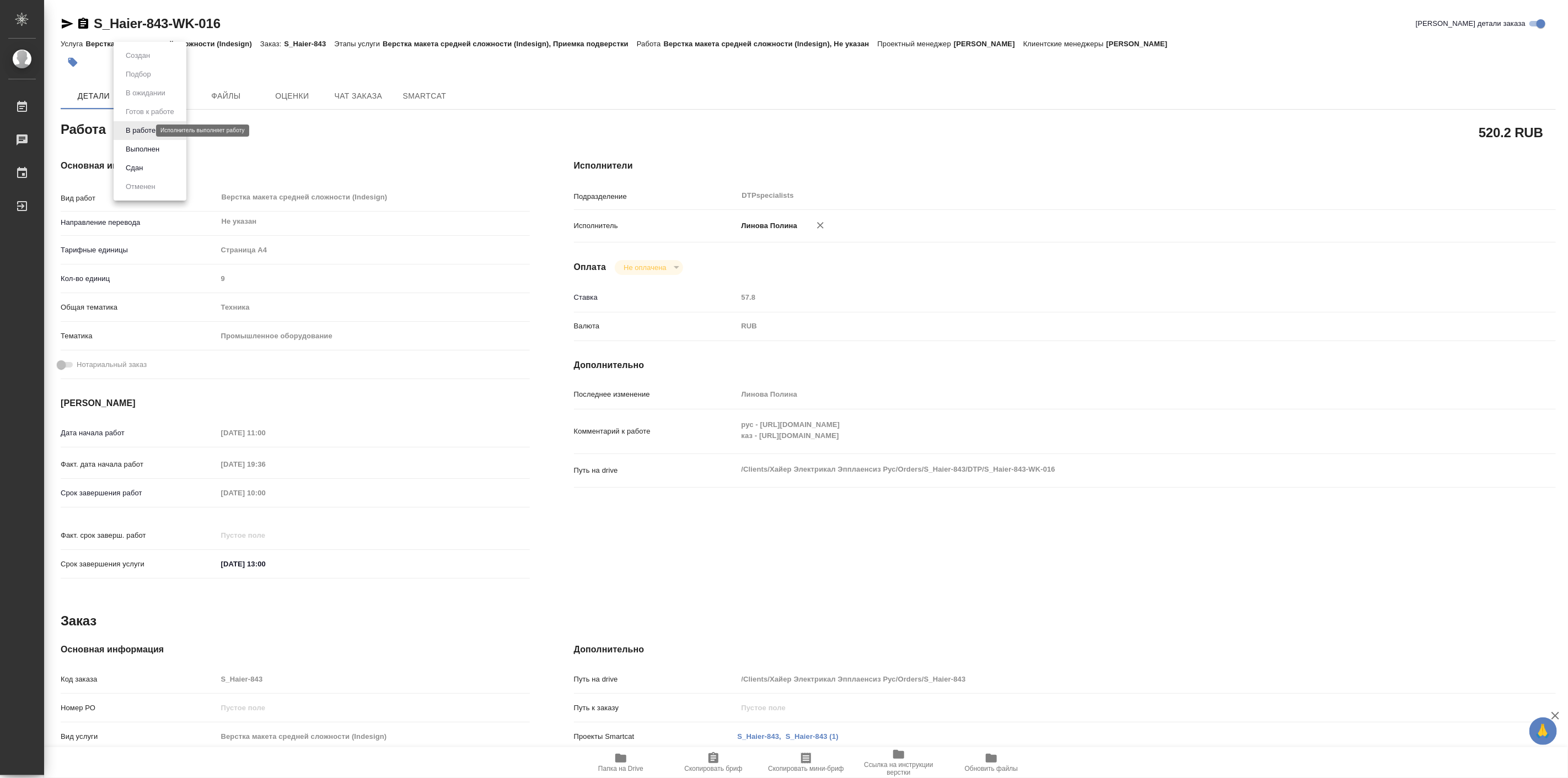
drag, startPoint x: 147, startPoint y: 131, endPoint x: 144, endPoint y: 135, distance: 5.0
click at [145, 131] on body "🙏 .cls-1 fill:#fff; AWATERA [PERSON_NAME] Работы Чаты График Выйти S_Haier-843-…" at bounding box center [784, 389] width 1568 height 778
click at [156, 150] on button "Выполнен" at bounding box center [143, 149] width 40 height 12
type textarea "x"
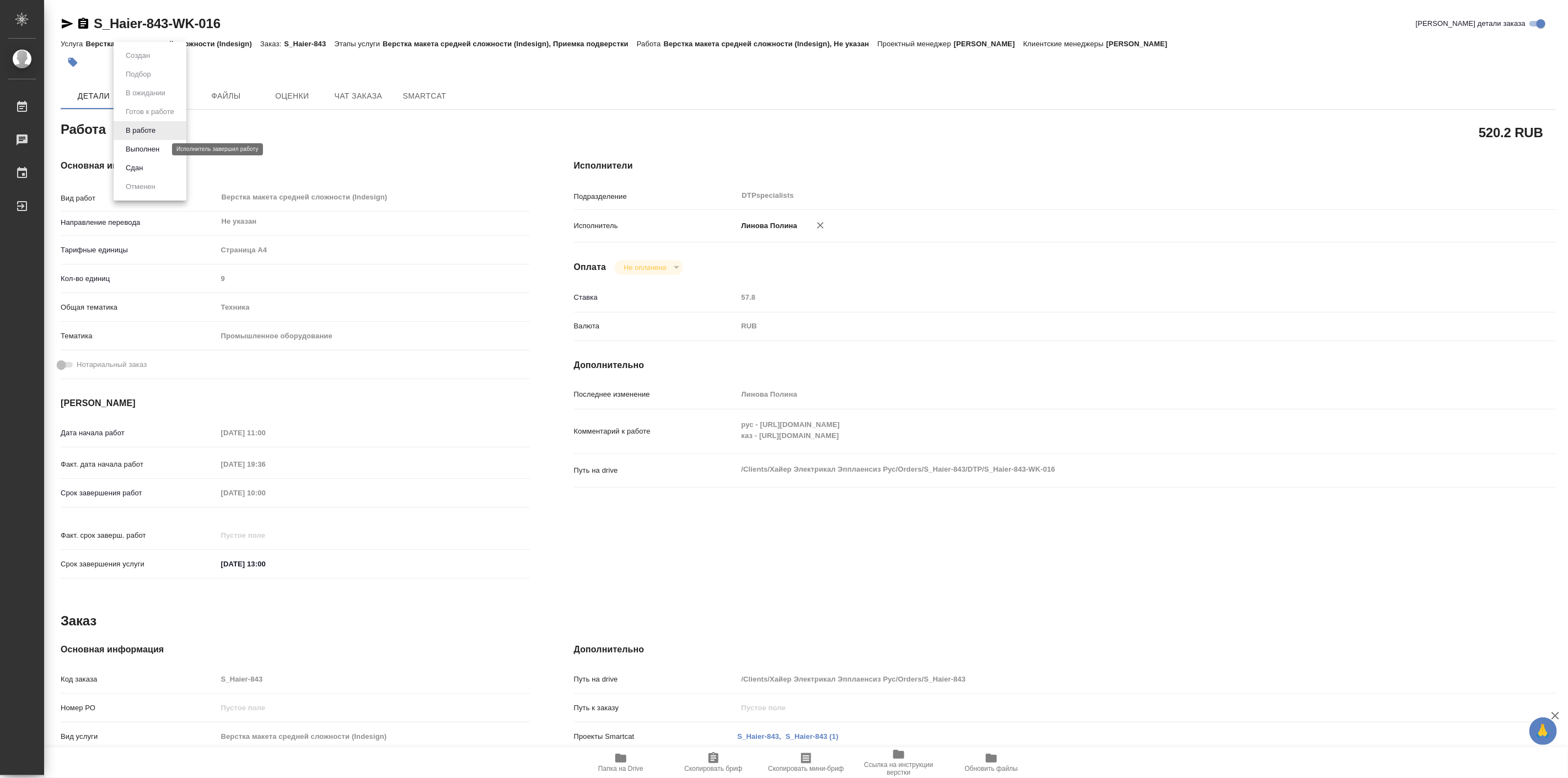
type textarea "x"
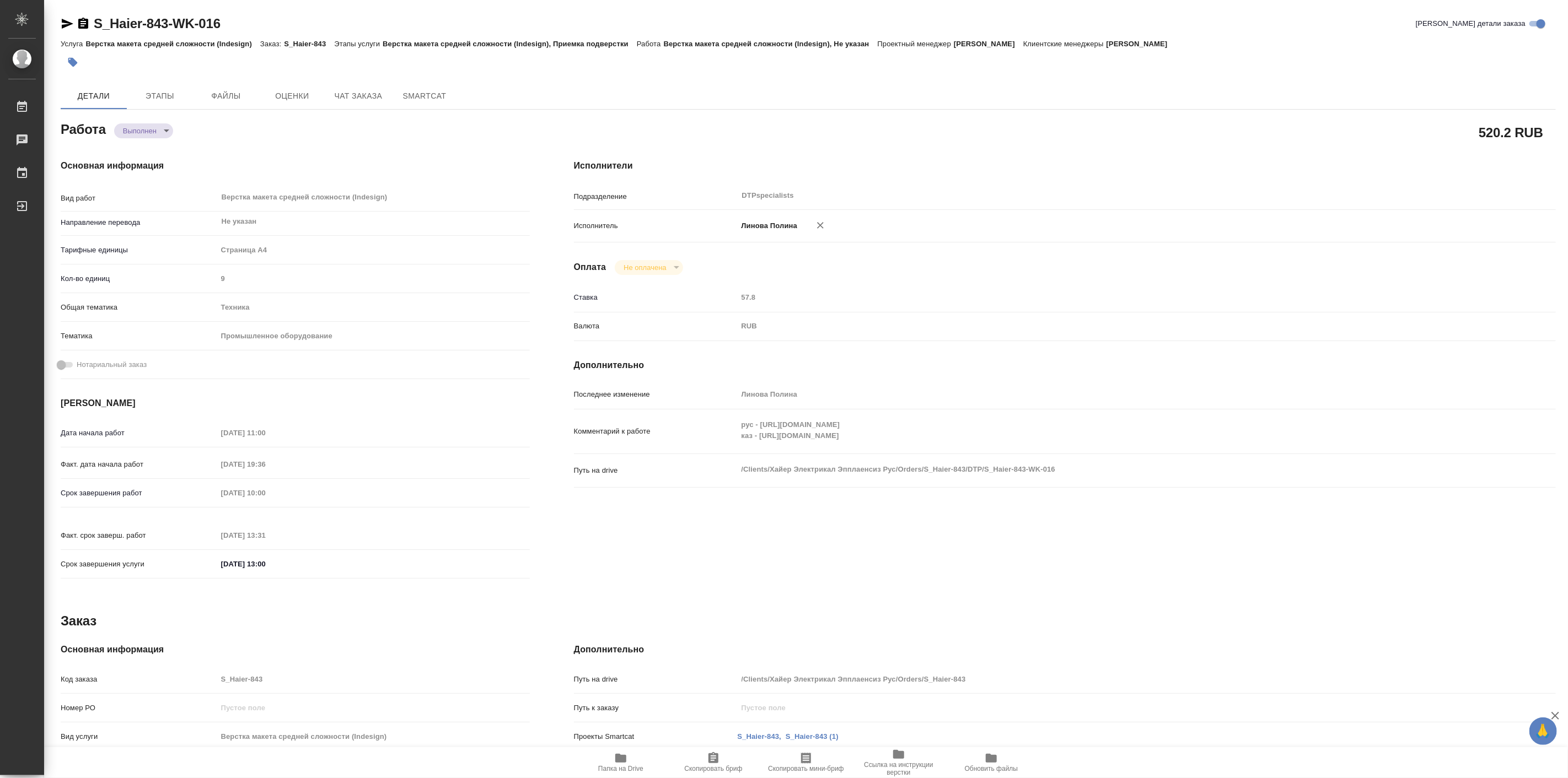
type textarea "x"
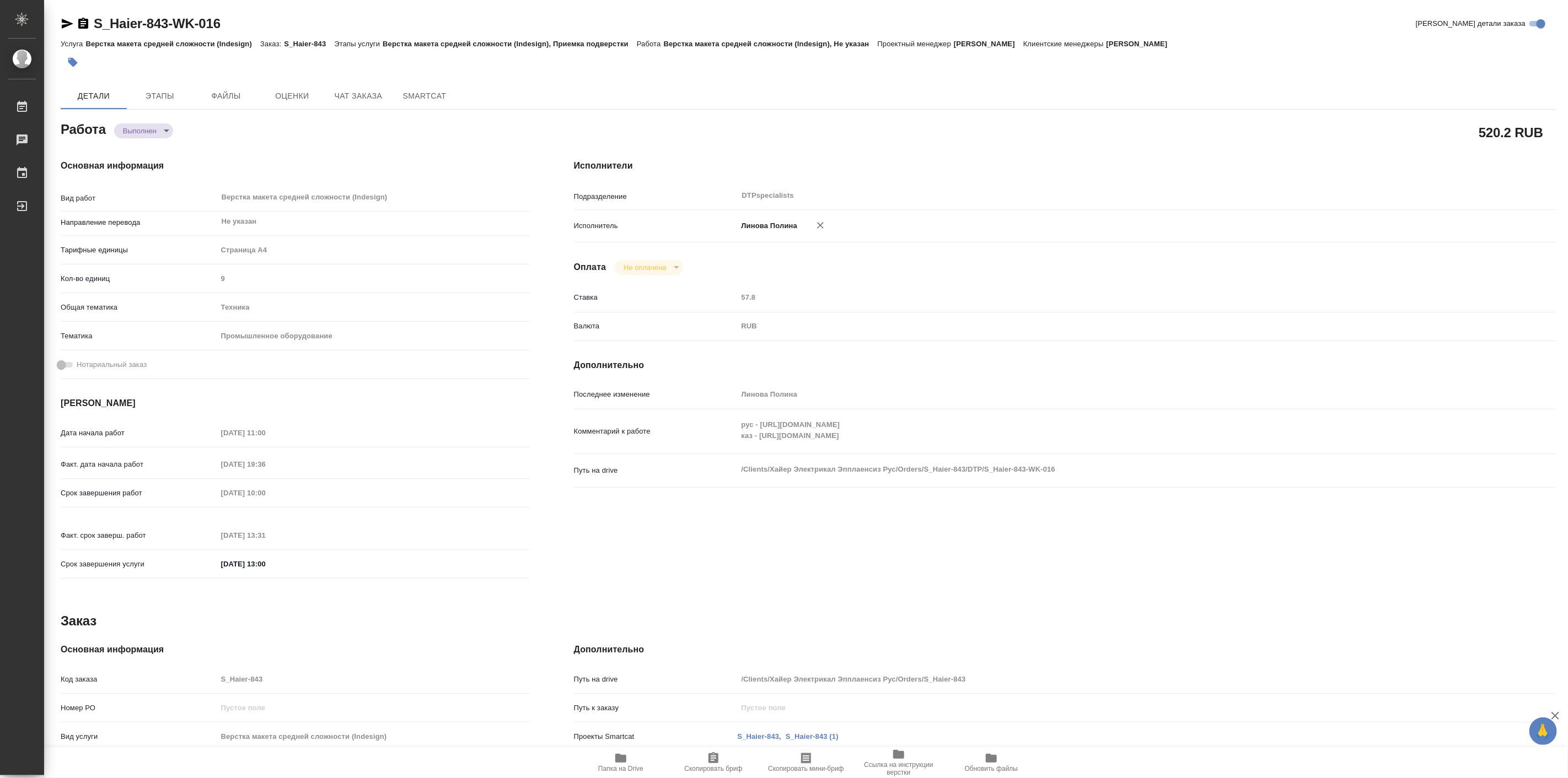
type textarea "x"
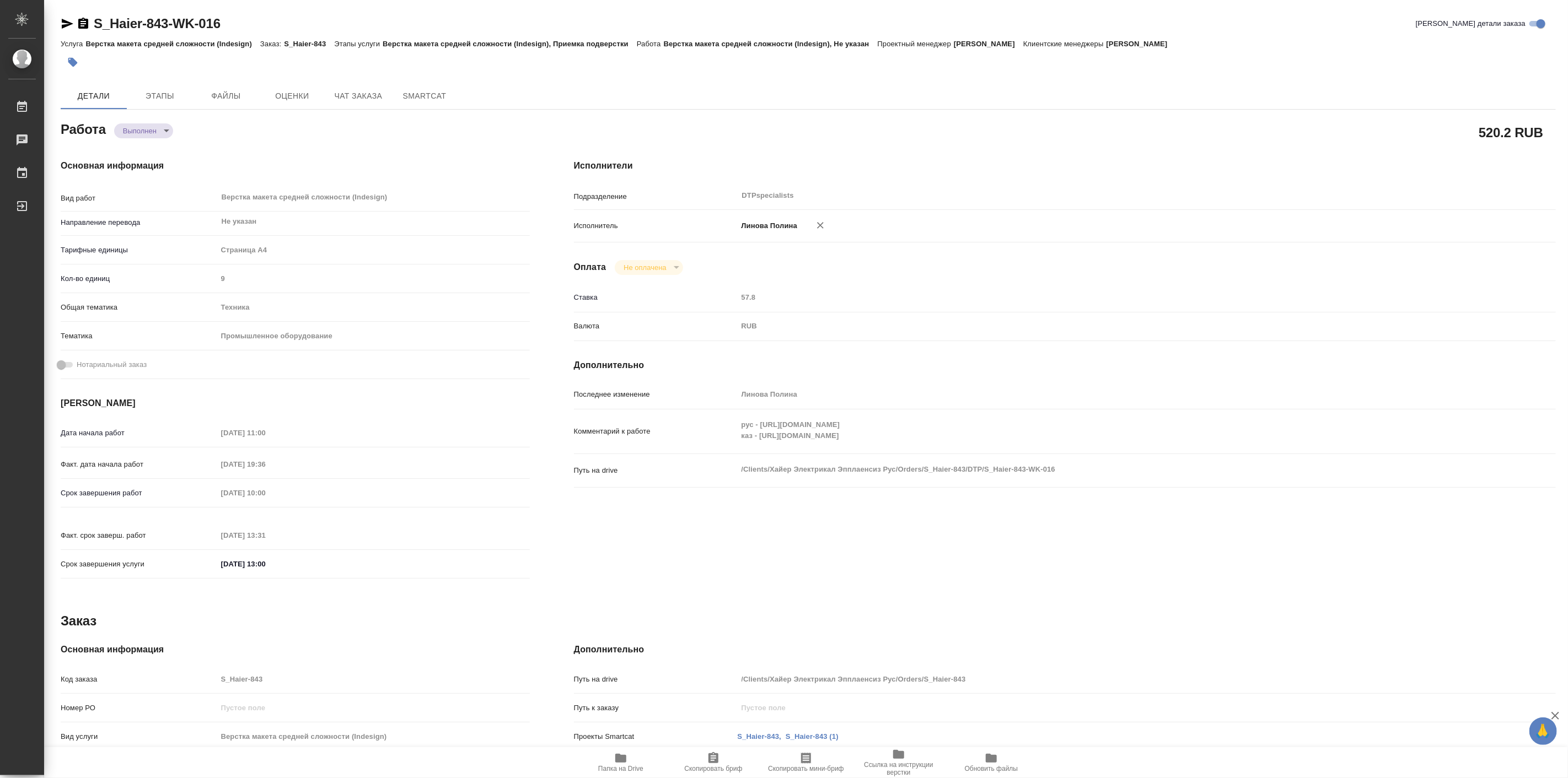
type textarea "x"
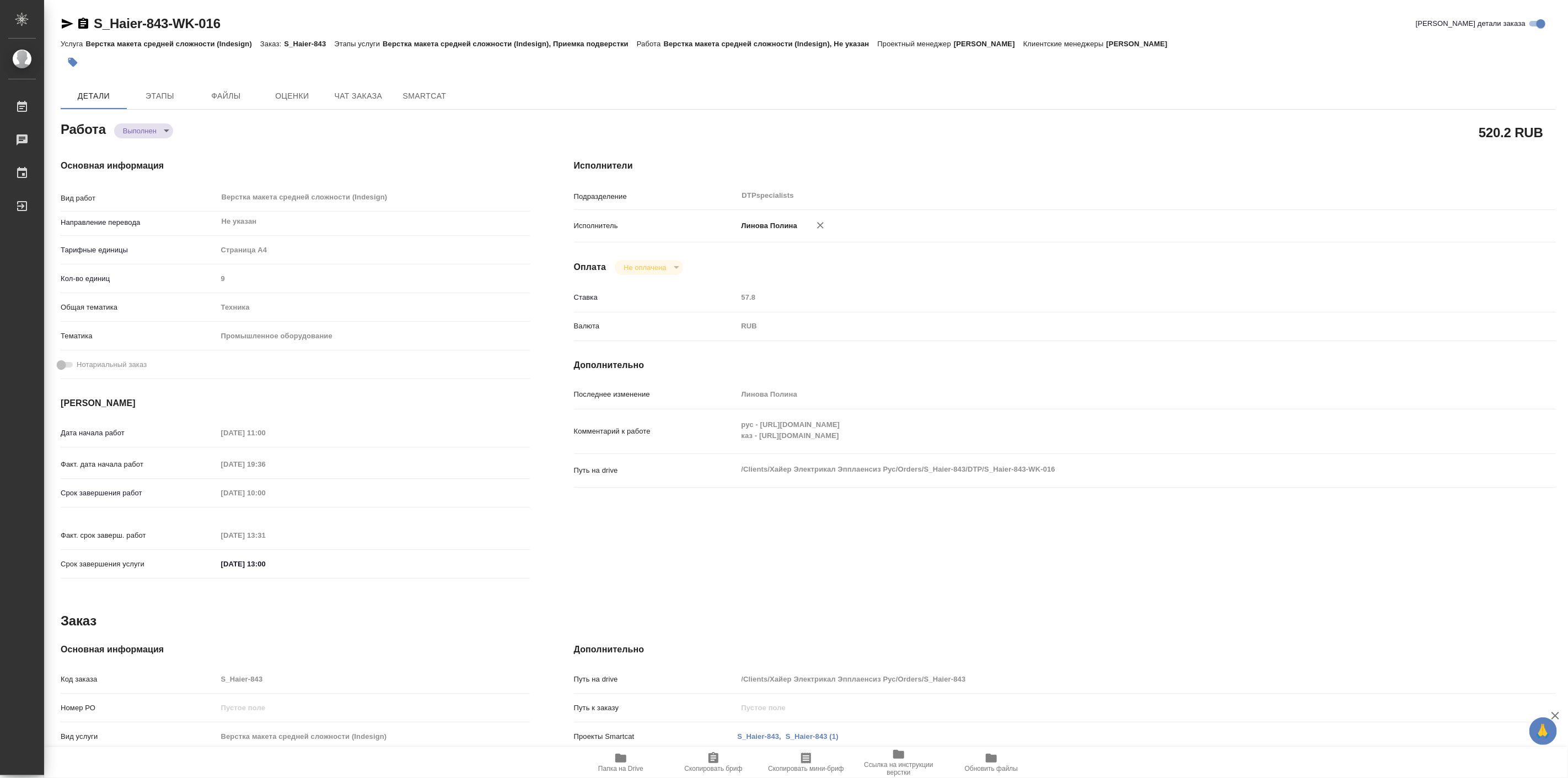
type textarea "x"
